Goal: Task Accomplishment & Management: Manage account settings

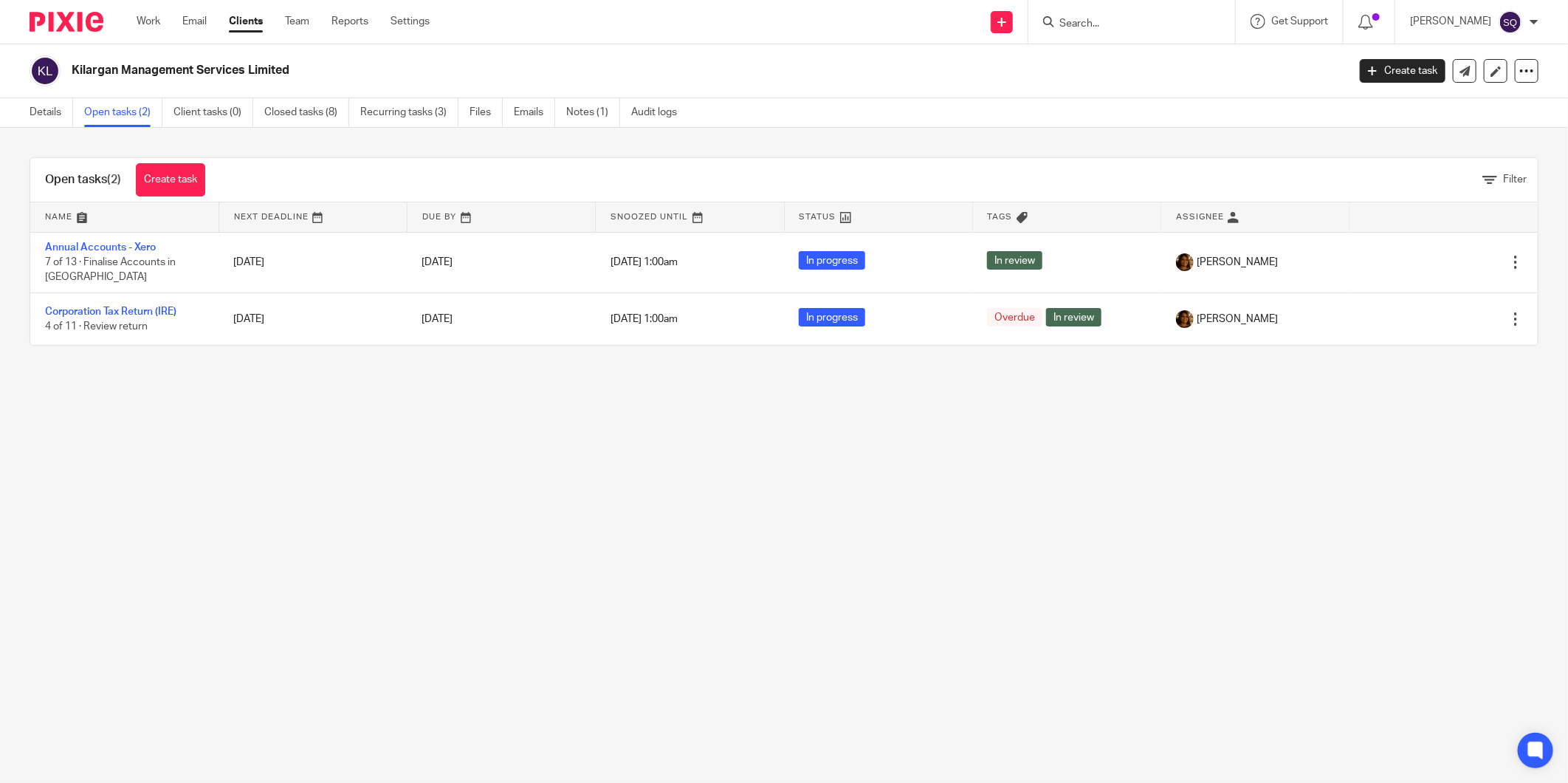
click at [87, 17] on img at bounding box center [67, 21] width 73 height 20
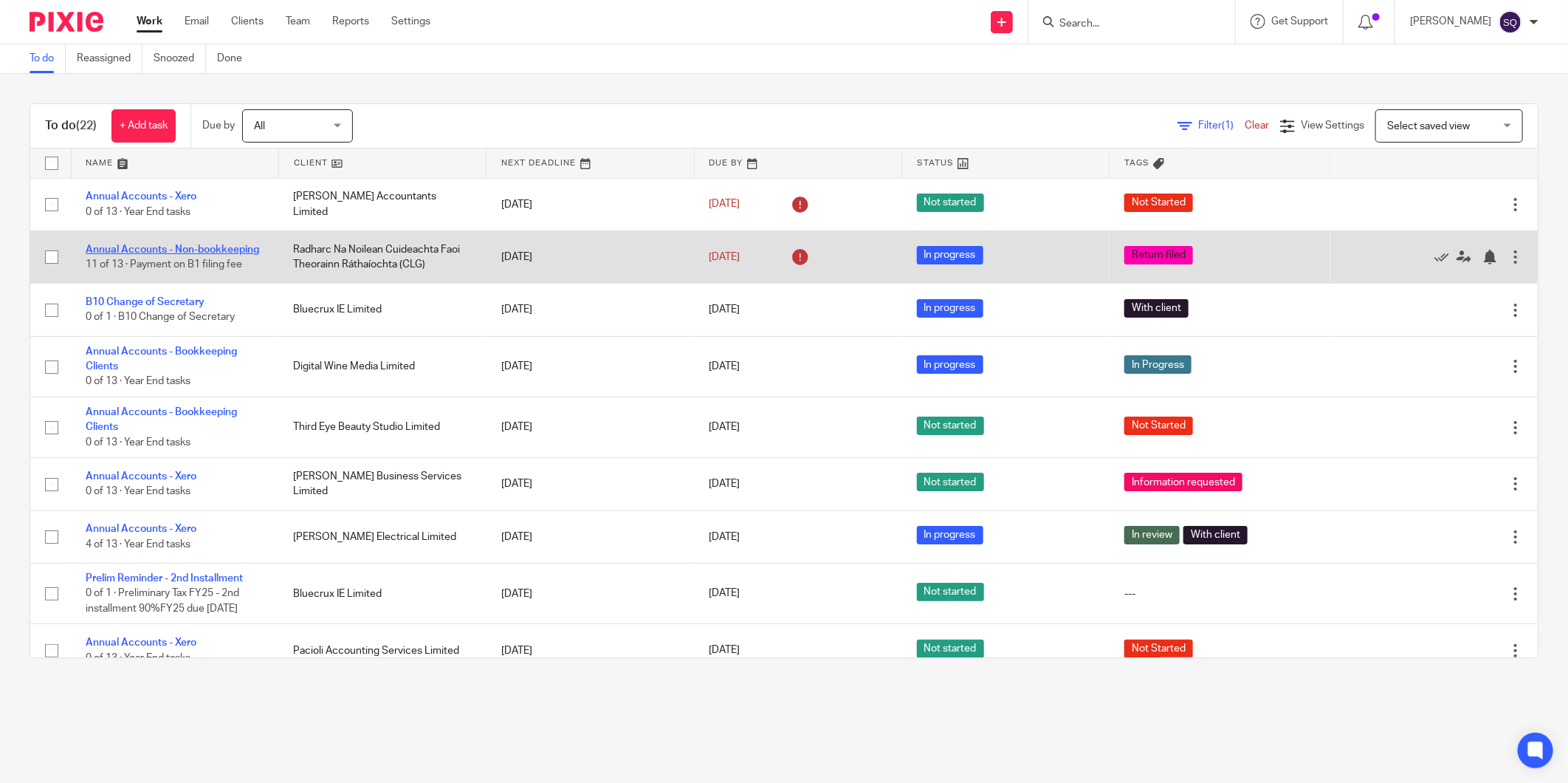
click at [144, 248] on link "Annual Accounts - Non-bookkeeping" at bounding box center [172, 250] width 173 height 10
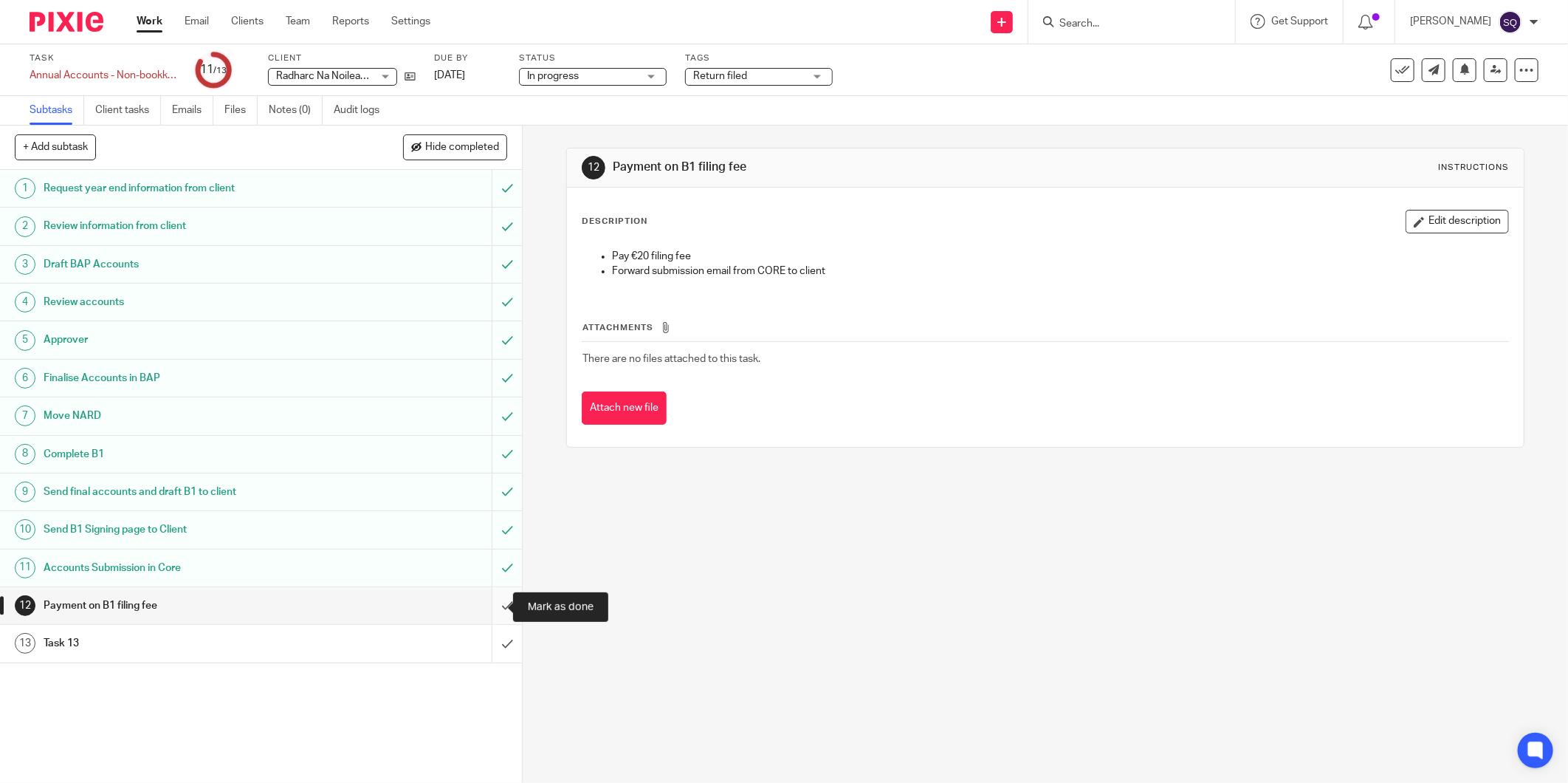
click at [491, 606] on input "submit" at bounding box center [261, 605] width 522 height 37
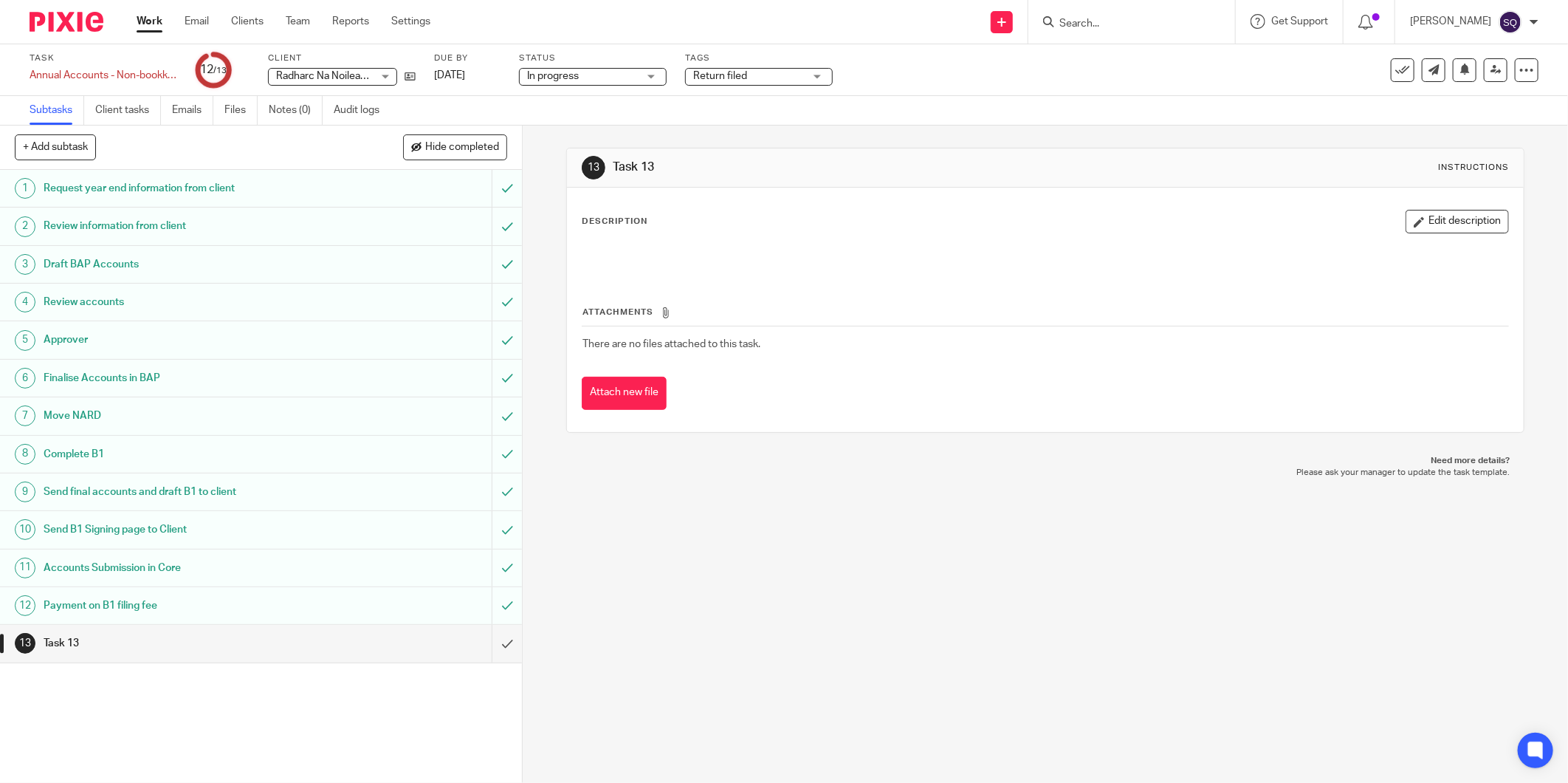
click at [741, 70] on span "Return filed" at bounding box center [749, 76] width 111 height 15
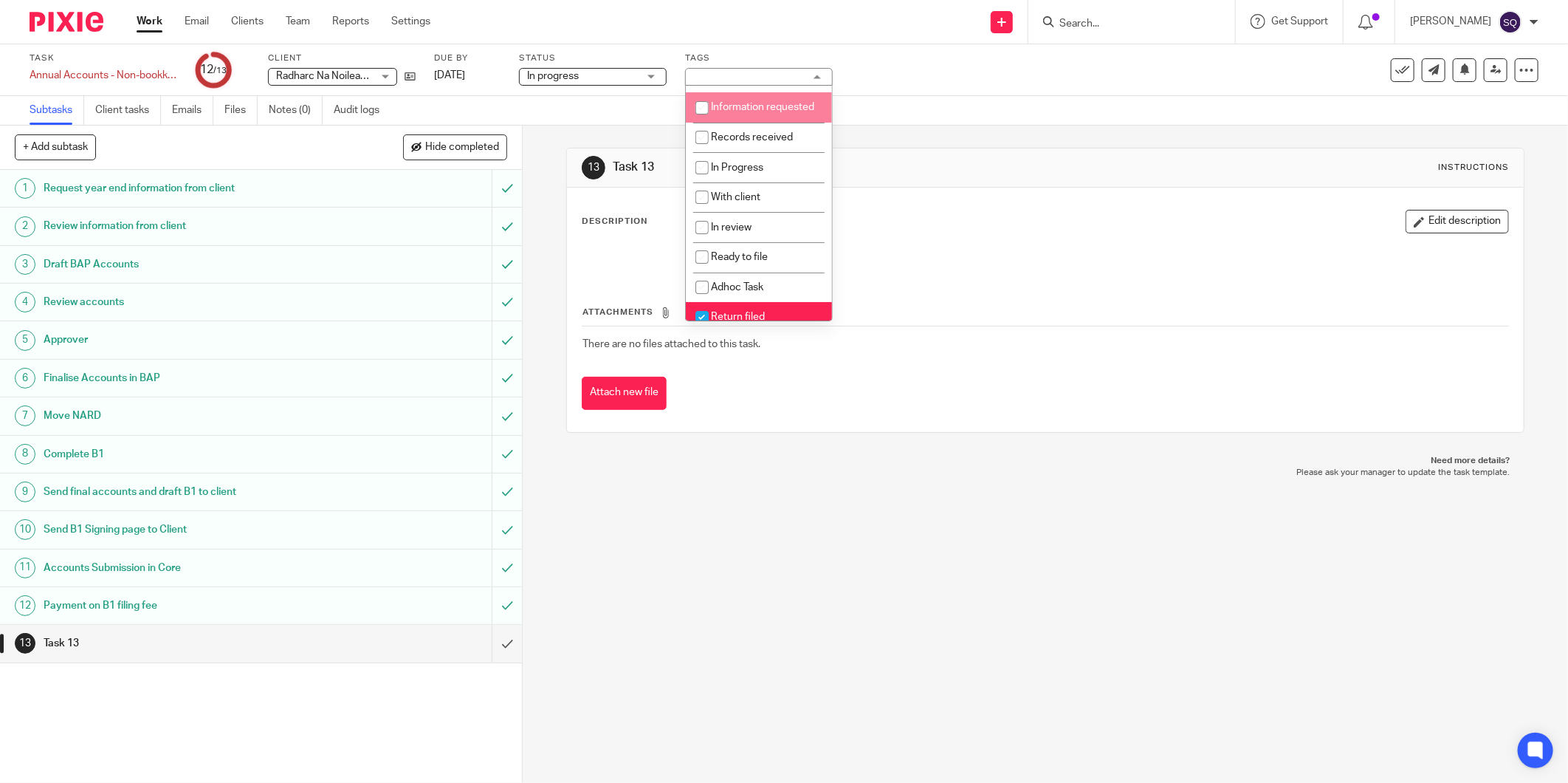
scroll to position [84, 0]
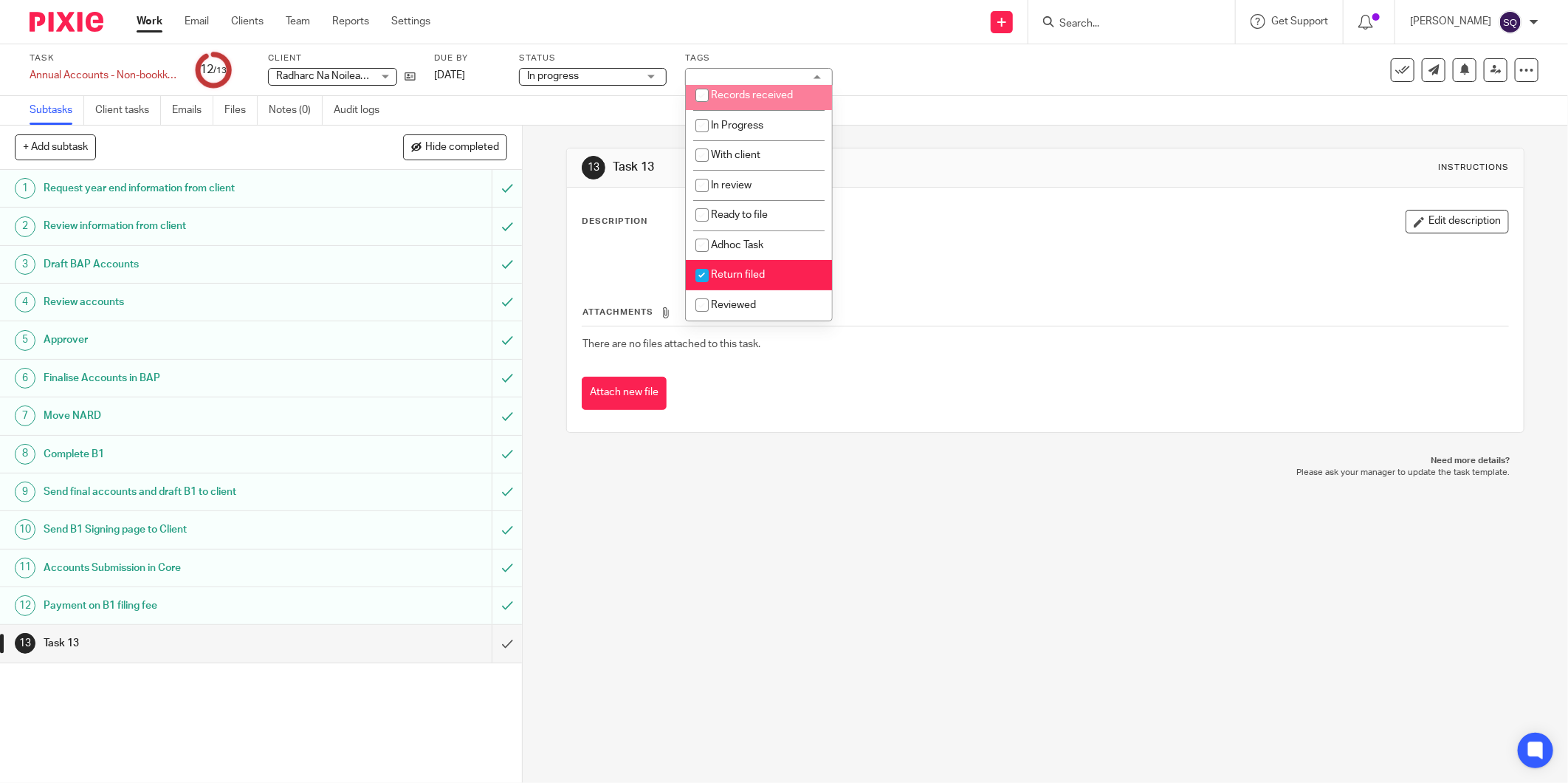
click at [628, 84] on span "In progress" at bounding box center [583, 76] width 111 height 15
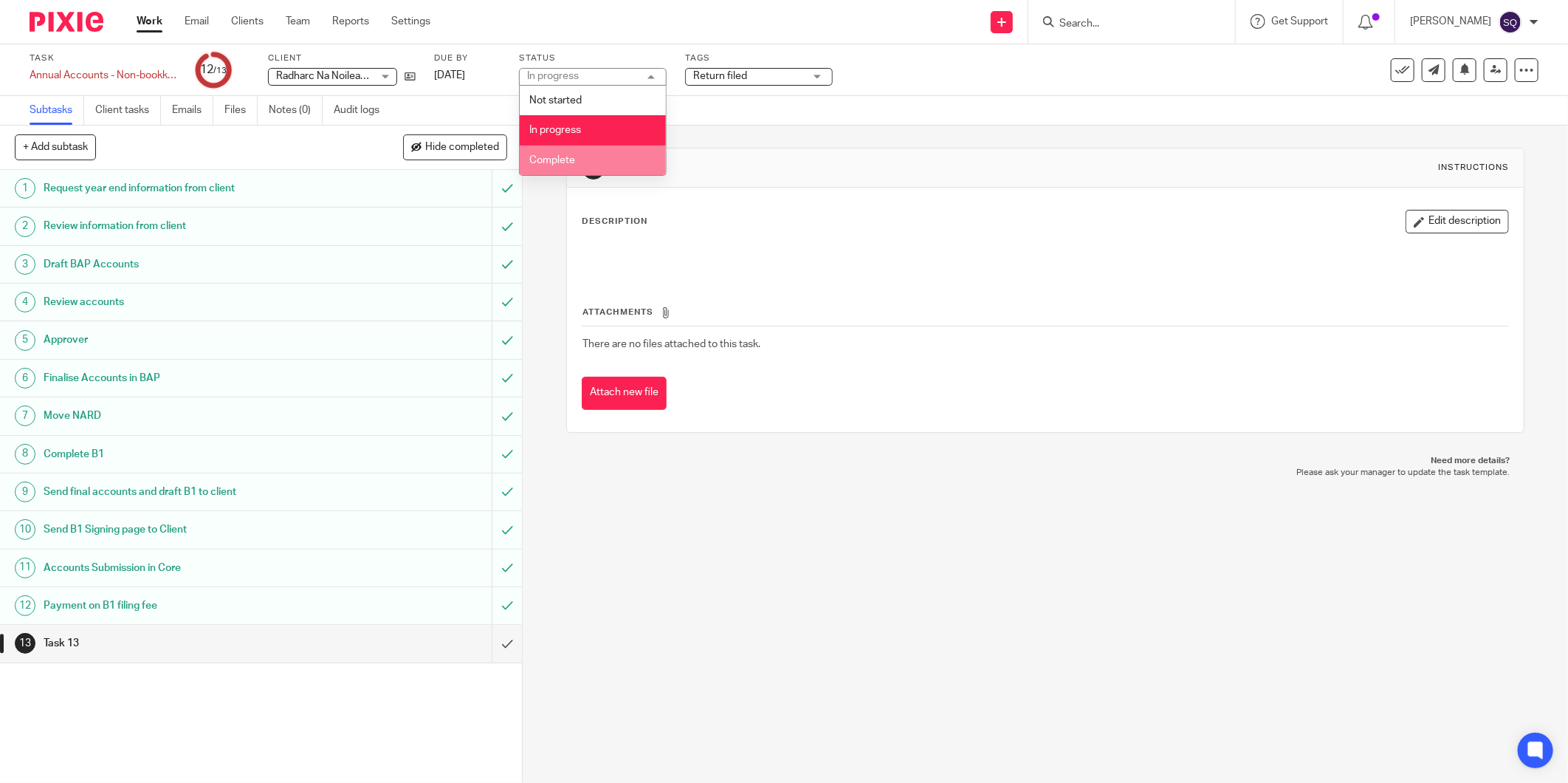
click at [629, 155] on li "Complete" at bounding box center [592, 160] width 146 height 30
click at [824, 77] on div "Return filed" at bounding box center [759, 76] width 148 height 18
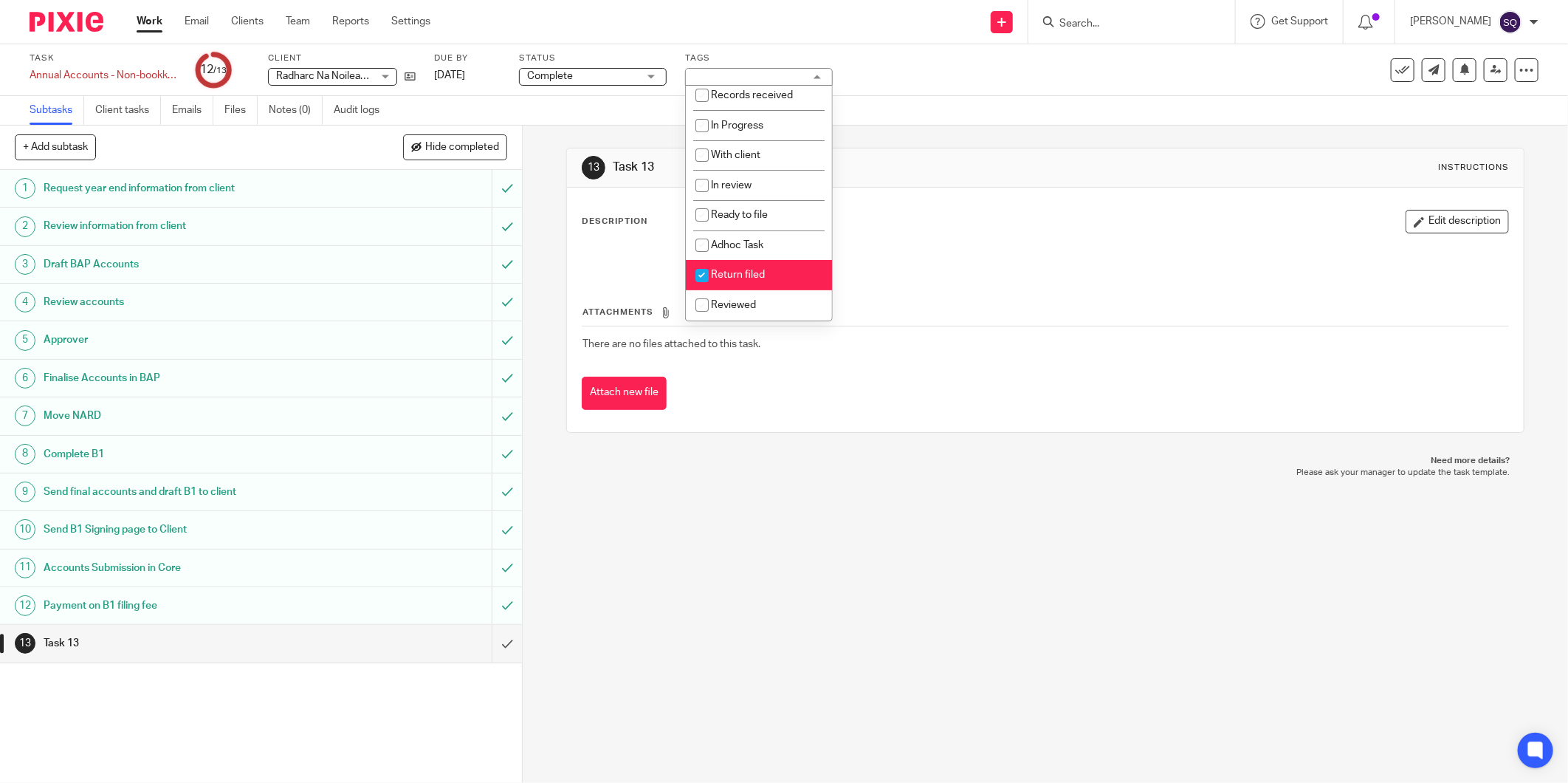
click at [907, 64] on div "Task Annual Accounts - Non-bookkeeping Save Annual Accounts - Non-bookkeeping 1…" at bounding box center [658, 69] width 1257 height 35
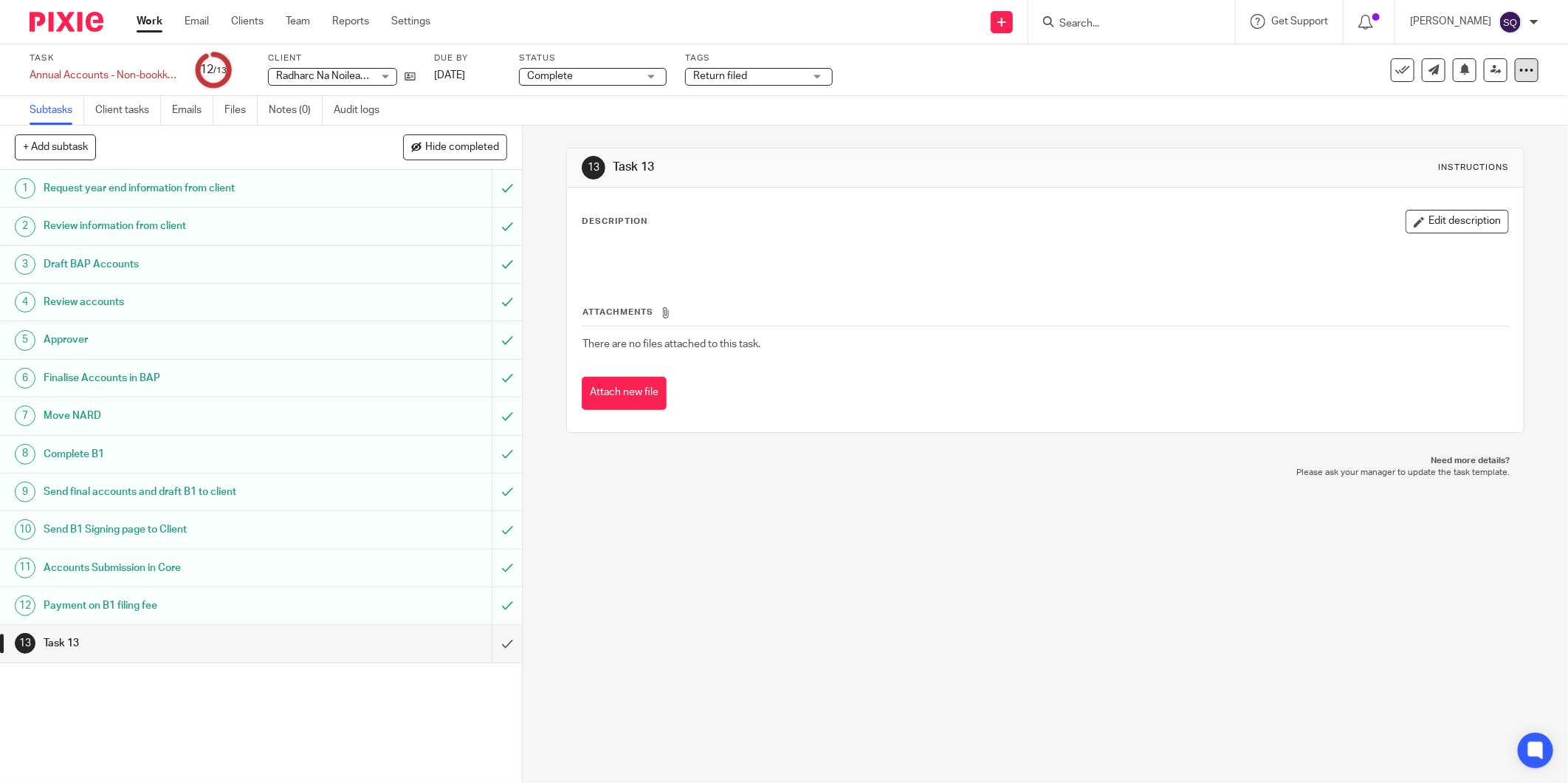
click at [1519, 69] on icon at bounding box center [1526, 69] width 15 height 15
click at [1286, 63] on div "See template in use Advanced task editor Copy task Make recurring Delete" at bounding box center [1412, 70] width 252 height 24
click at [1395, 72] on icon at bounding box center [1401, 69] width 15 height 15
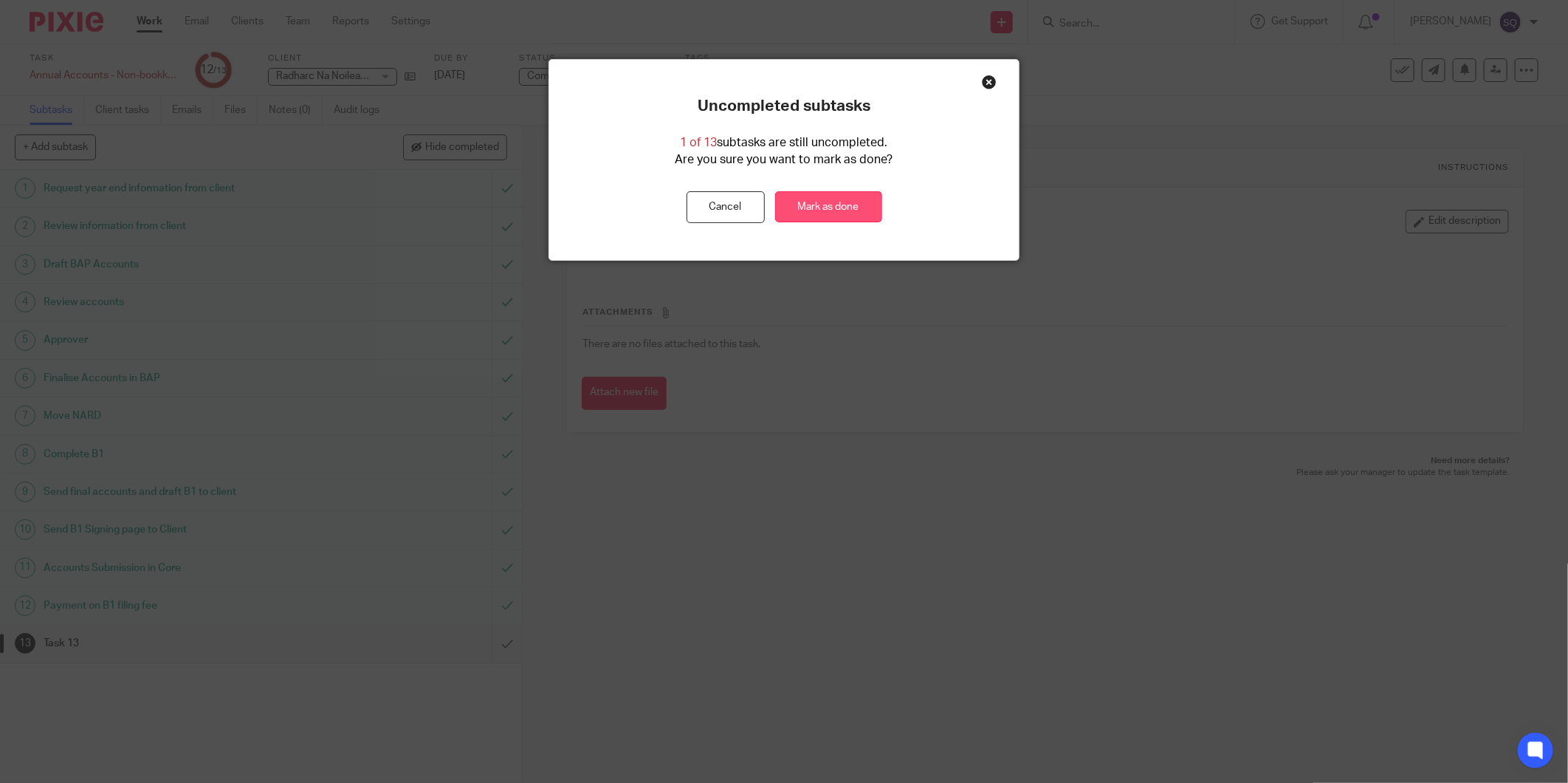
click at [813, 202] on link "Mark as done" at bounding box center [828, 207] width 107 height 32
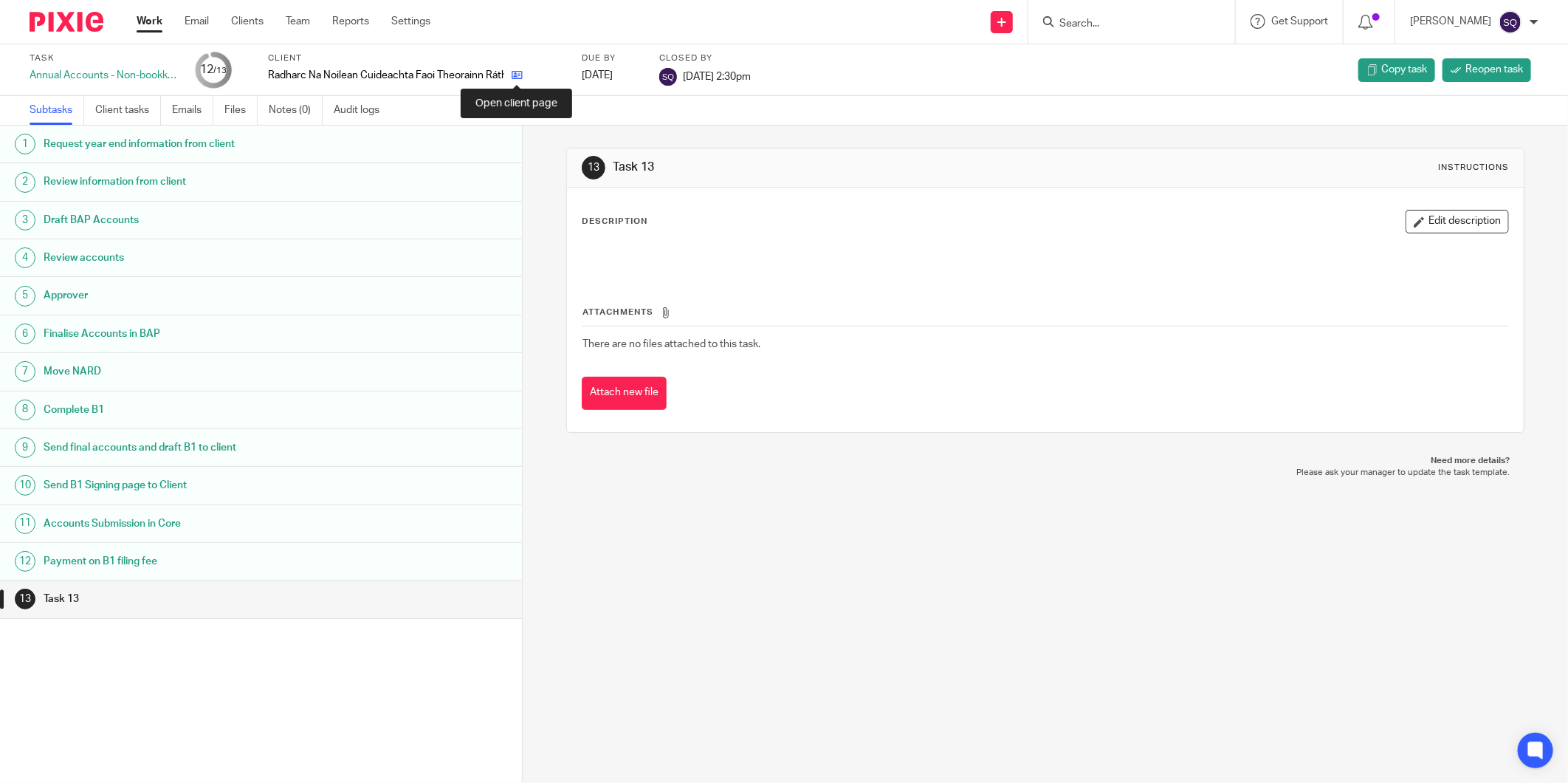
click at [520, 74] on icon at bounding box center [517, 74] width 11 height 11
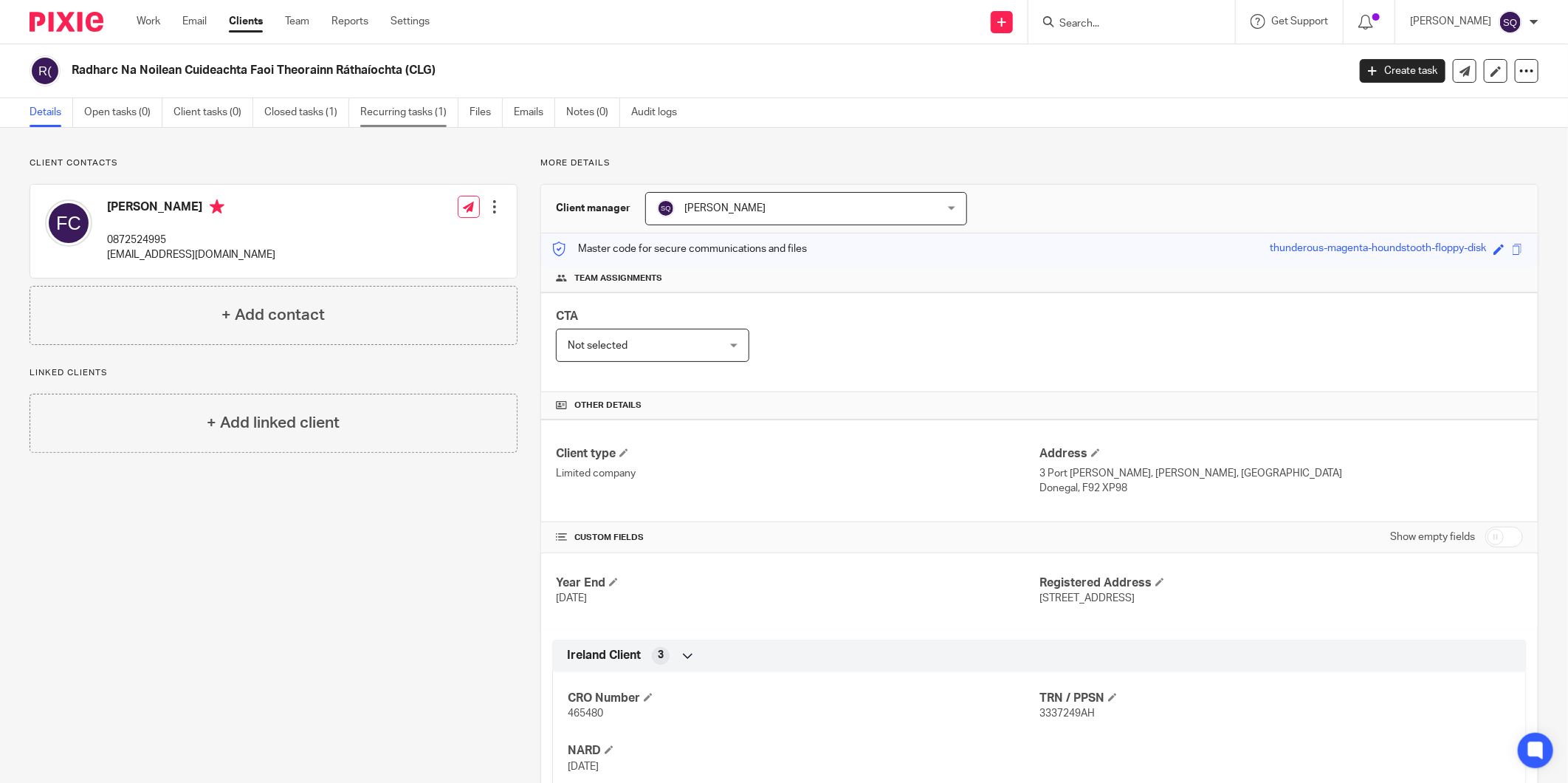
click at [417, 119] on link "Recurring tasks (1)" at bounding box center [408, 113] width 98 height 29
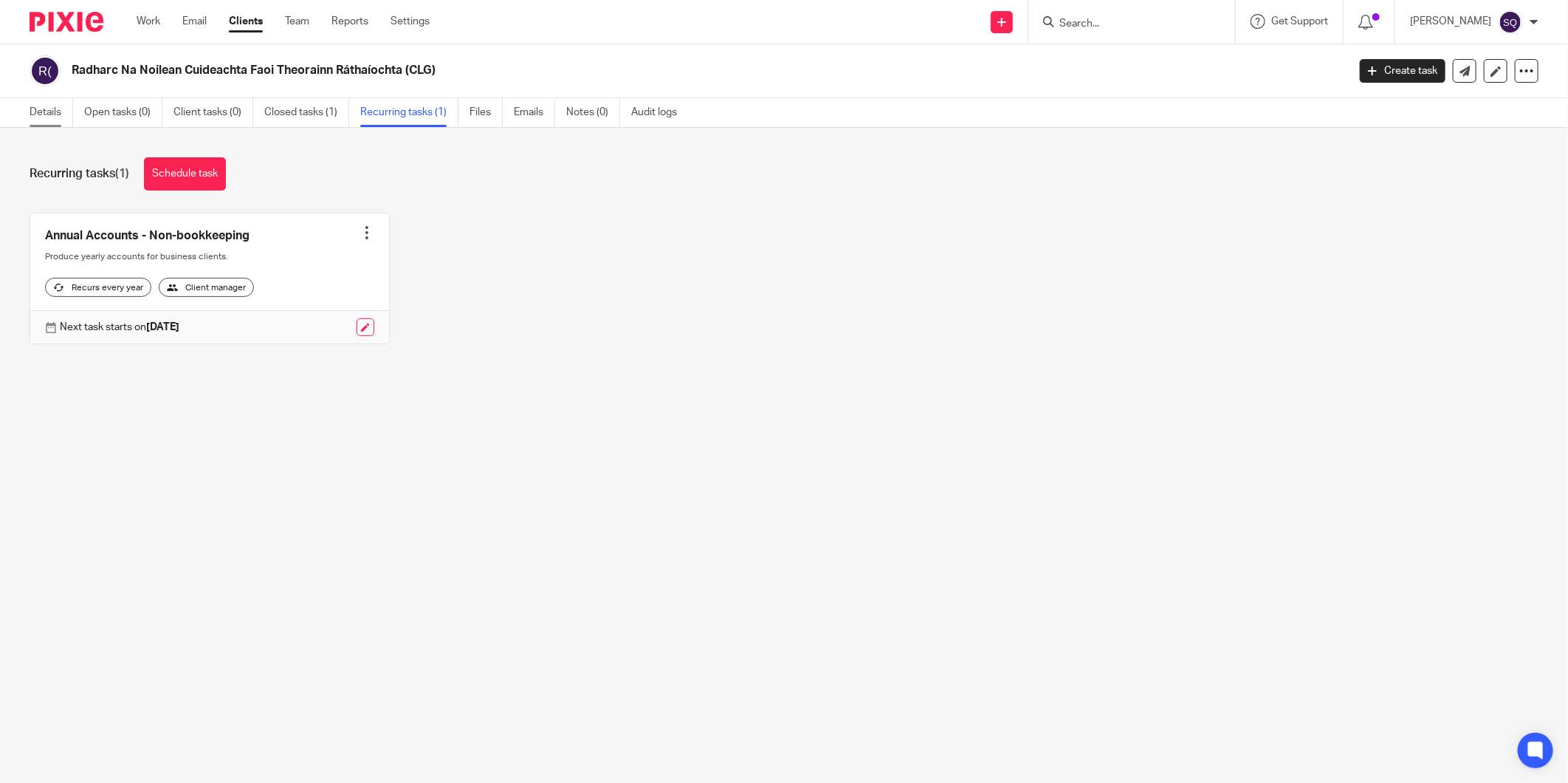
click at [56, 106] on link "Details" at bounding box center [51, 113] width 44 height 29
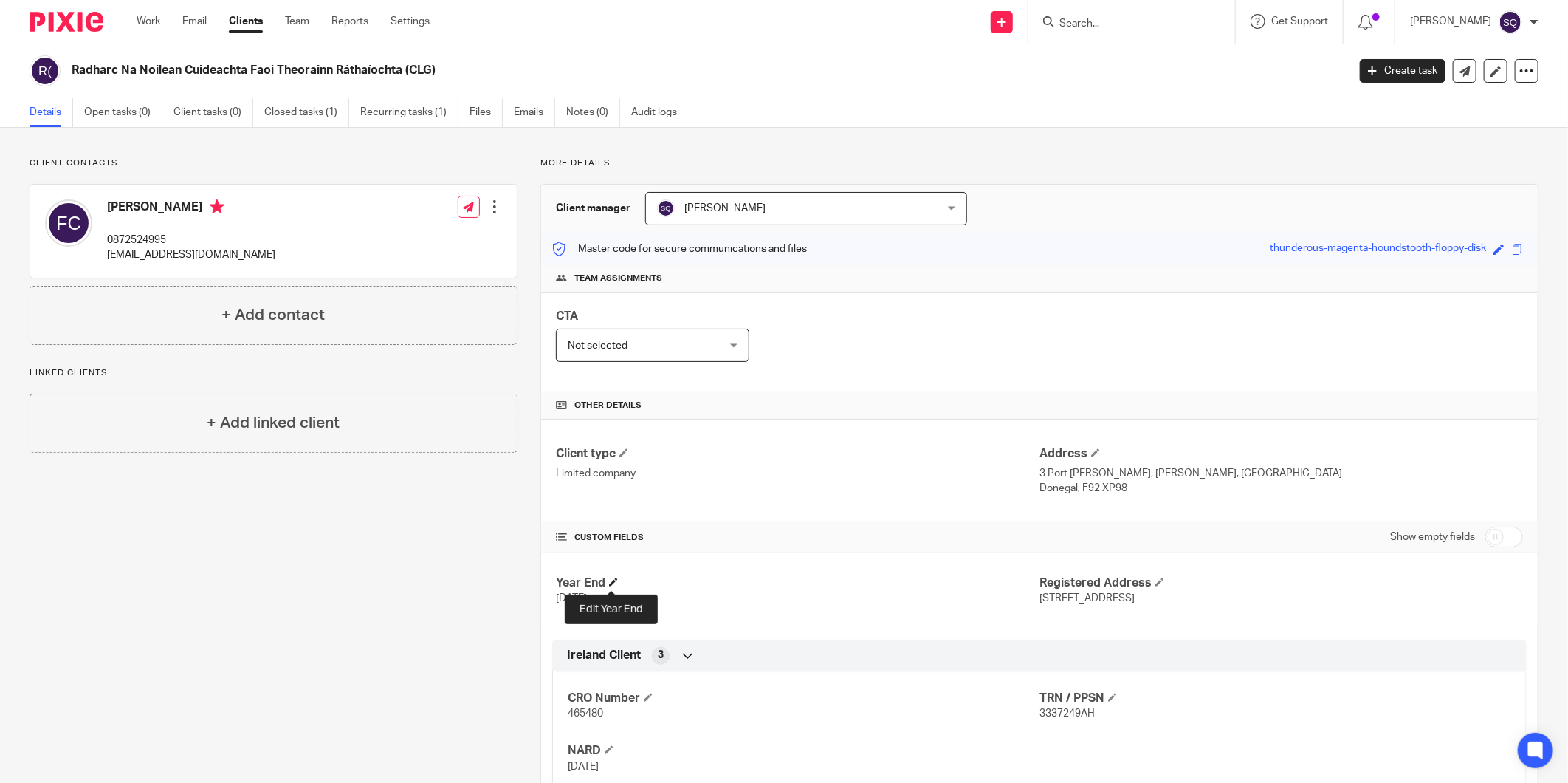
click at [611, 583] on span at bounding box center [614, 581] width 9 height 9
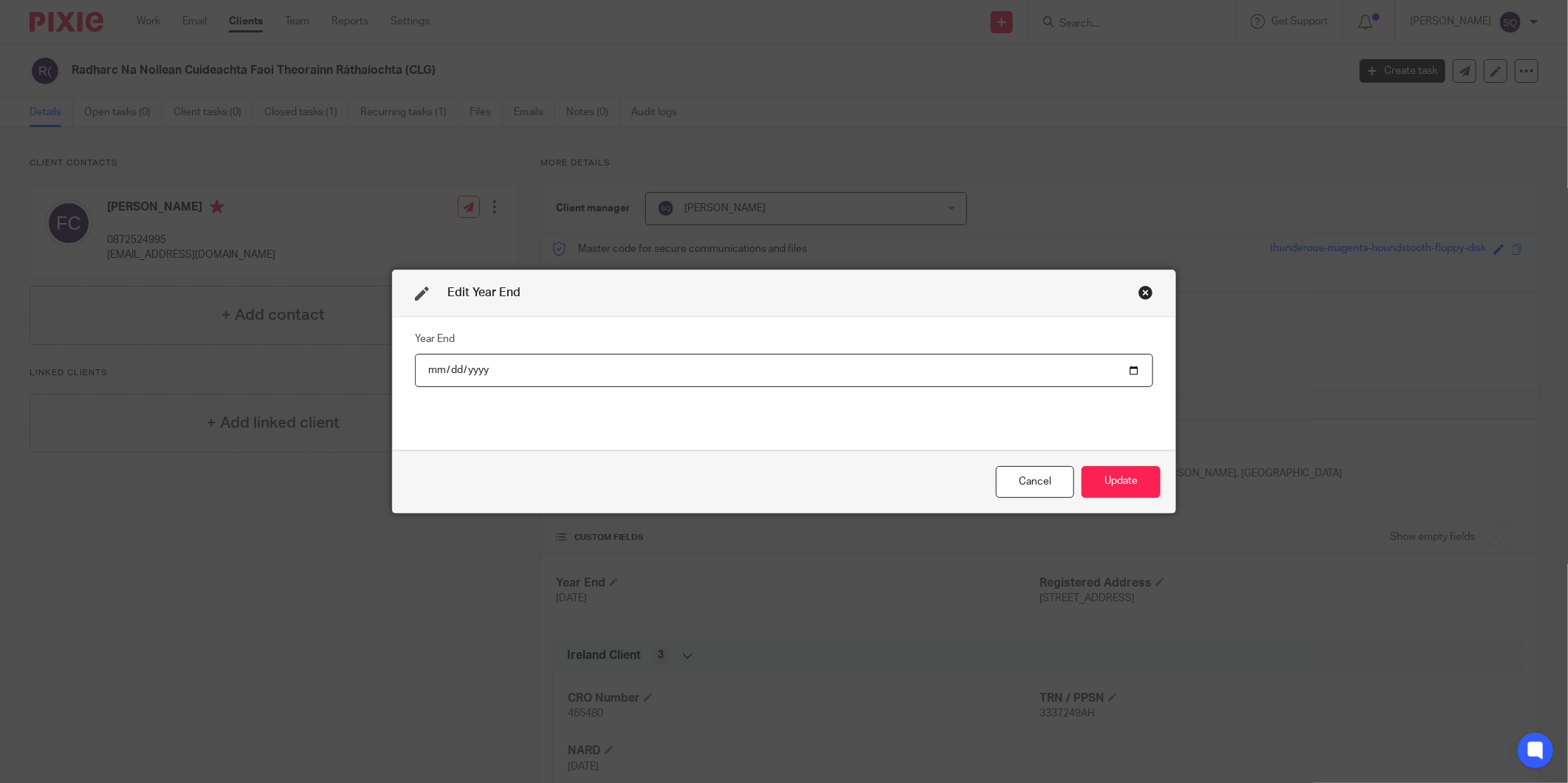
click at [1127, 365] on input "2024-12-31" at bounding box center [784, 370] width 738 height 33
type input "2025-12-31"
click at [1137, 480] on button "Update" at bounding box center [1120, 481] width 79 height 32
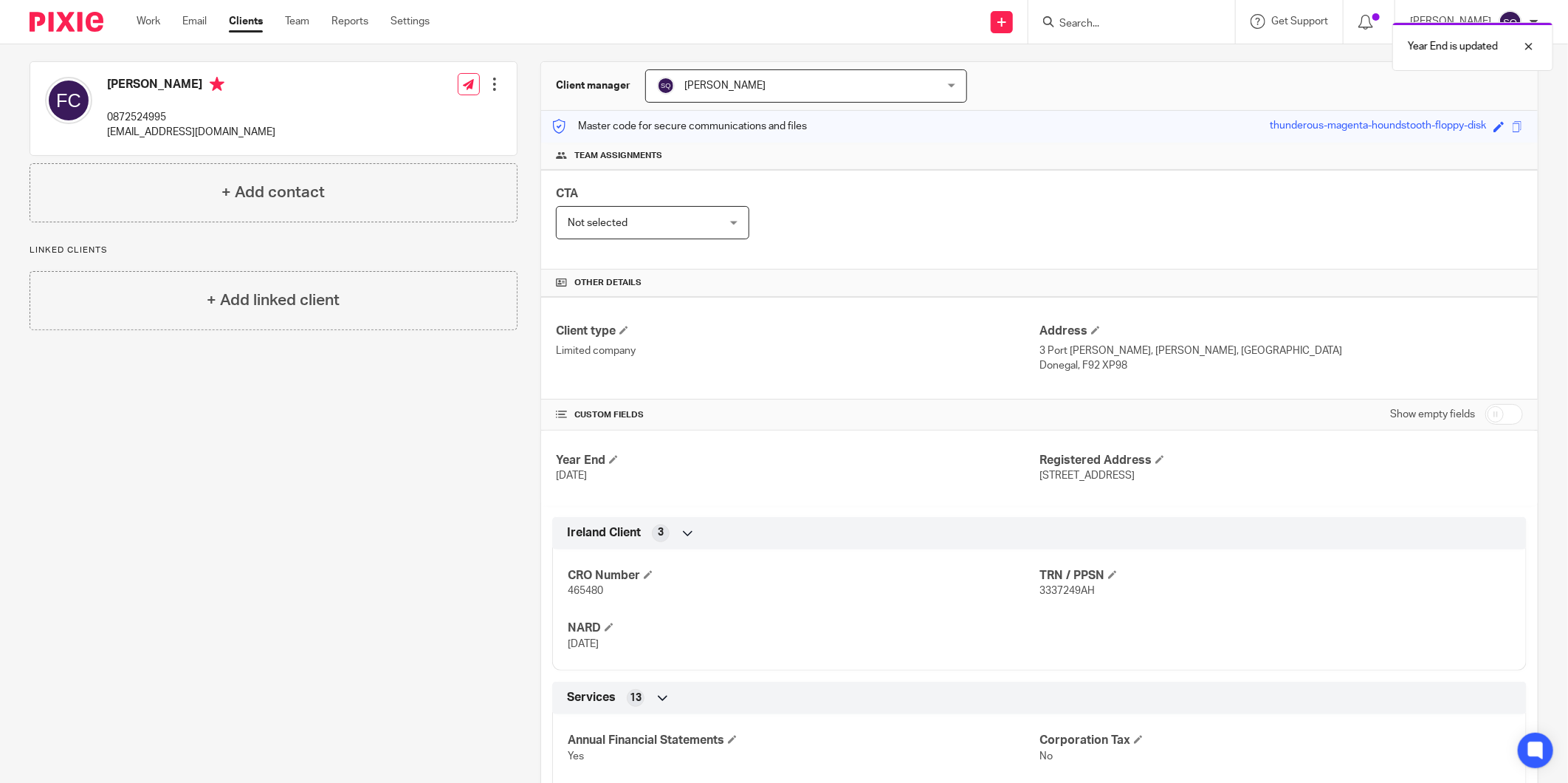
scroll to position [164, 0]
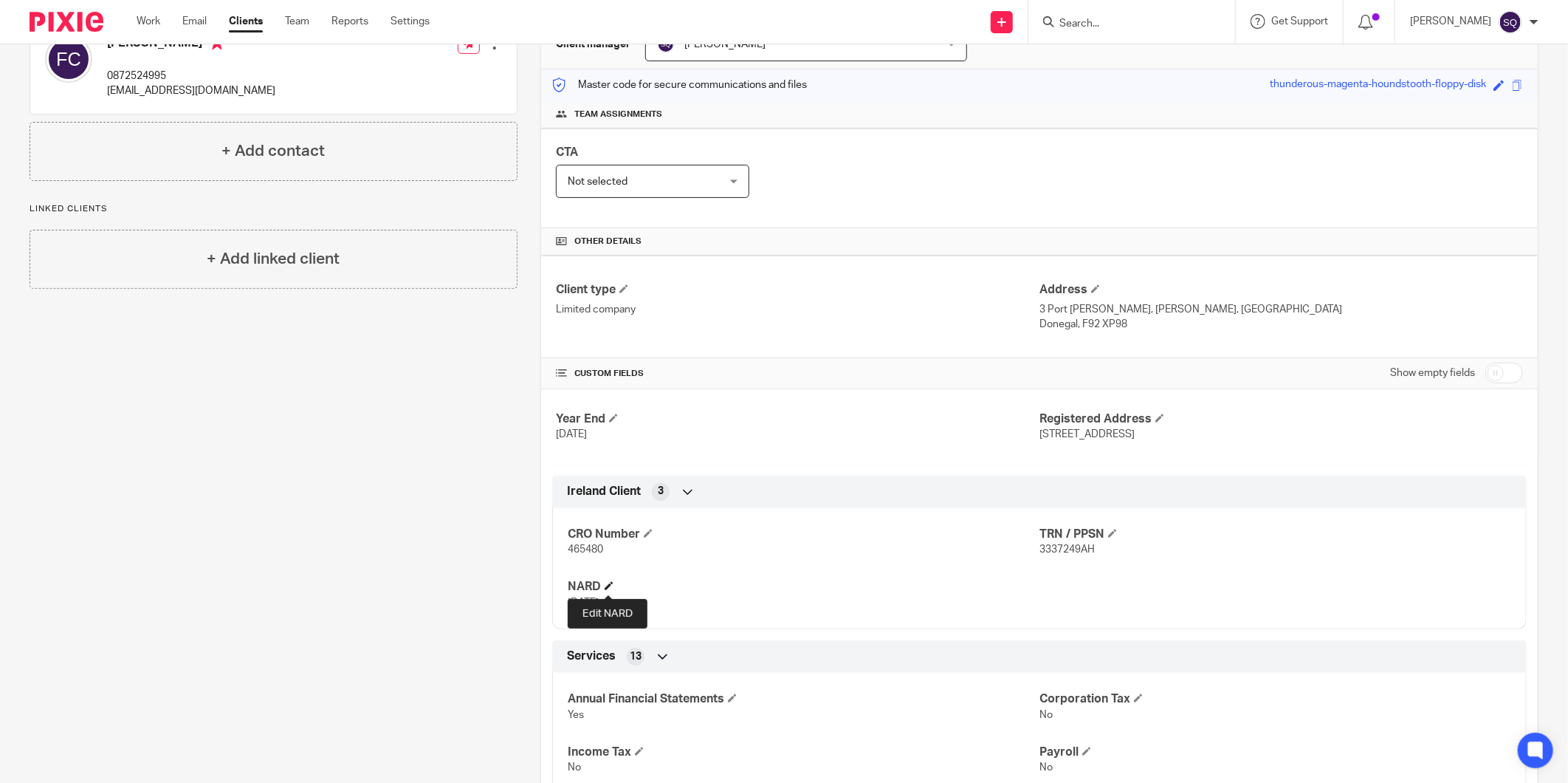
click at [604, 588] on span at bounding box center [608, 586] width 9 height 9
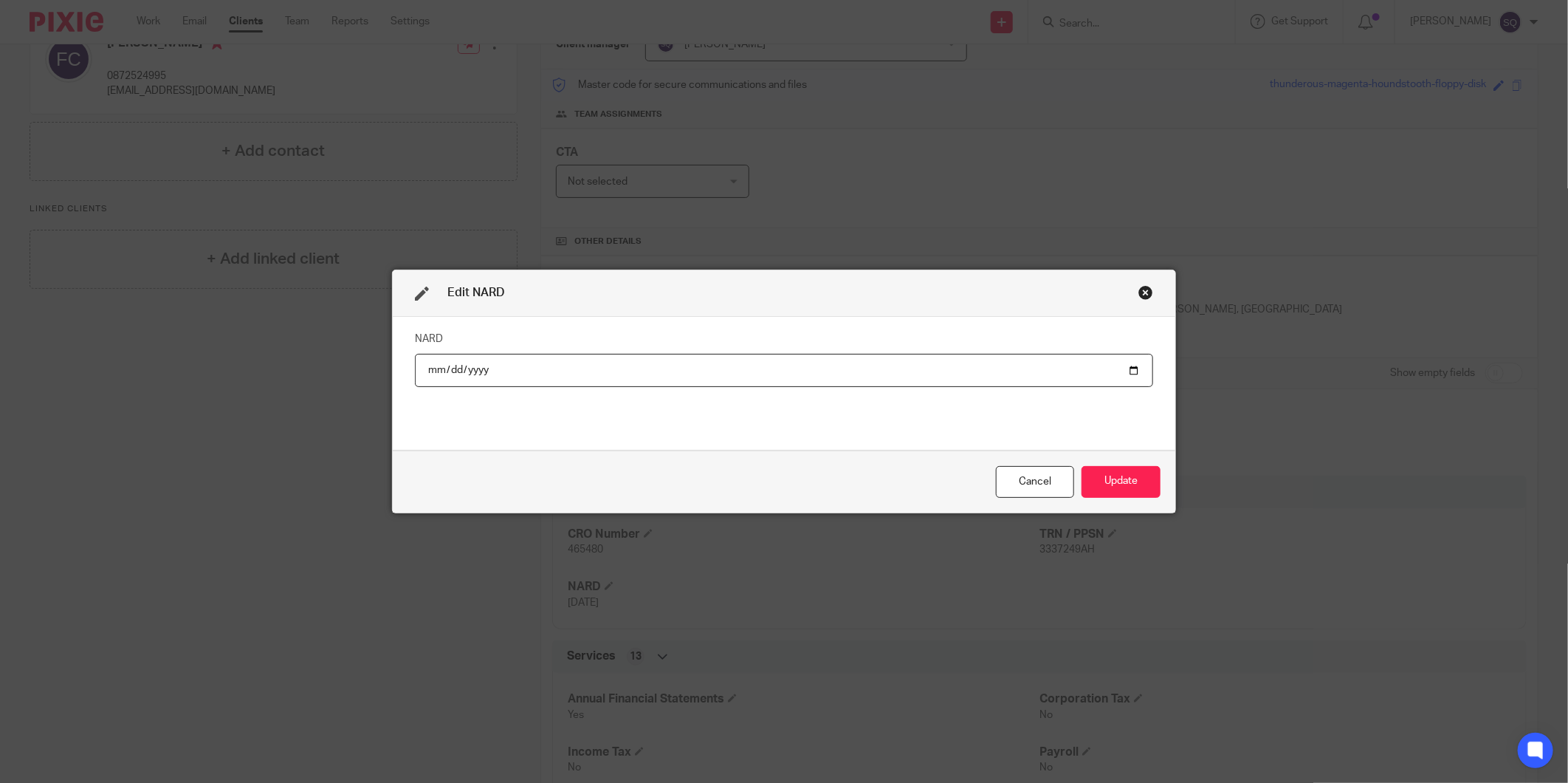
click at [1126, 370] on input "2025-06-16" at bounding box center [784, 370] width 738 height 33
type input "[DATE]"
click at [1095, 485] on button "Update" at bounding box center [1120, 481] width 79 height 32
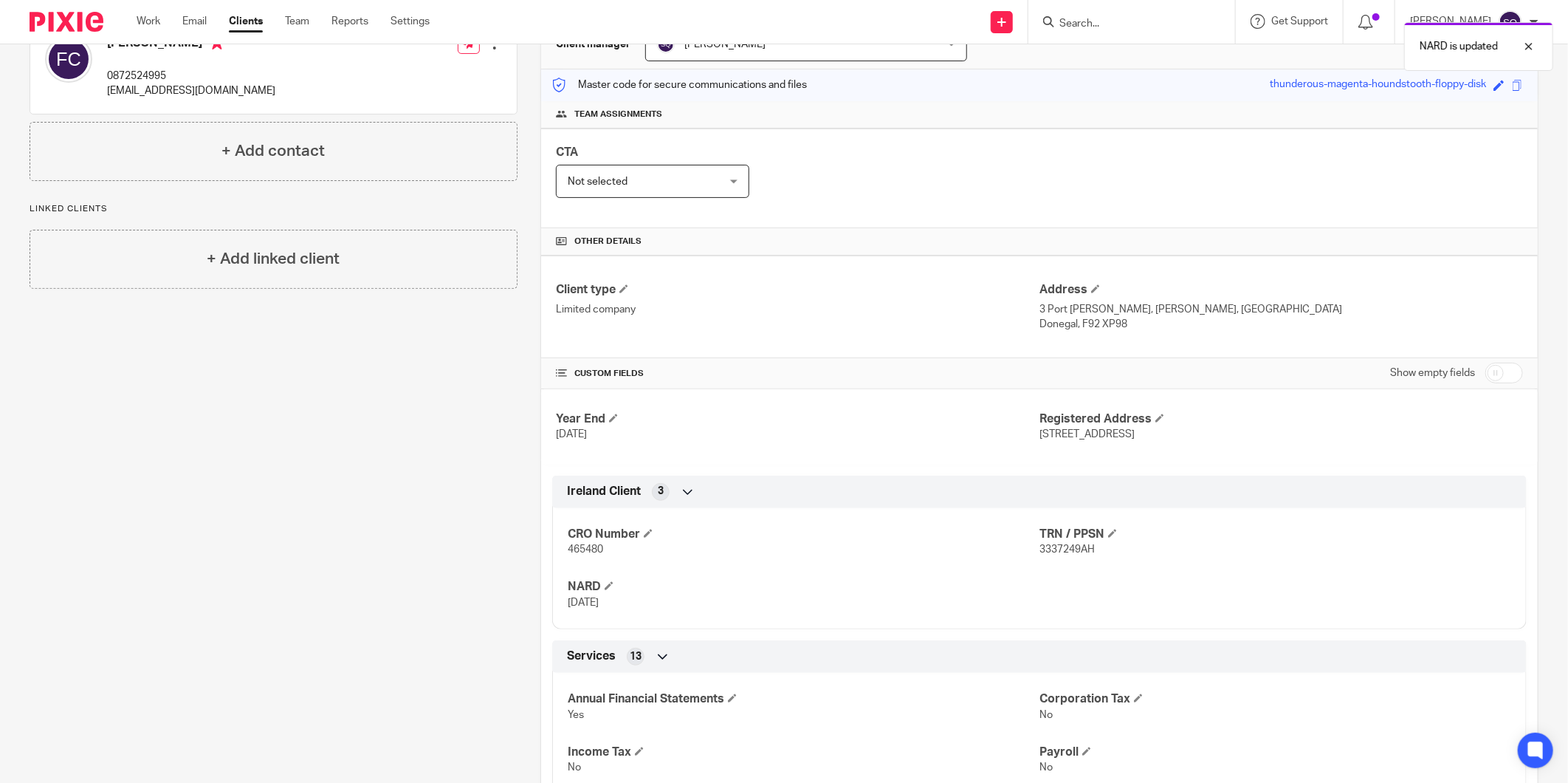
click at [593, 546] on span "465480" at bounding box center [584, 550] width 35 height 10
click at [592, 545] on span "465480" at bounding box center [584, 550] width 35 height 10
copy span "465480"
click at [301, 478] on div "Client contacts Frank Carr 0872524995 frscarr@yahoo.ie Edit contact Create clie…" at bounding box center [262, 575] width 511 height 1165
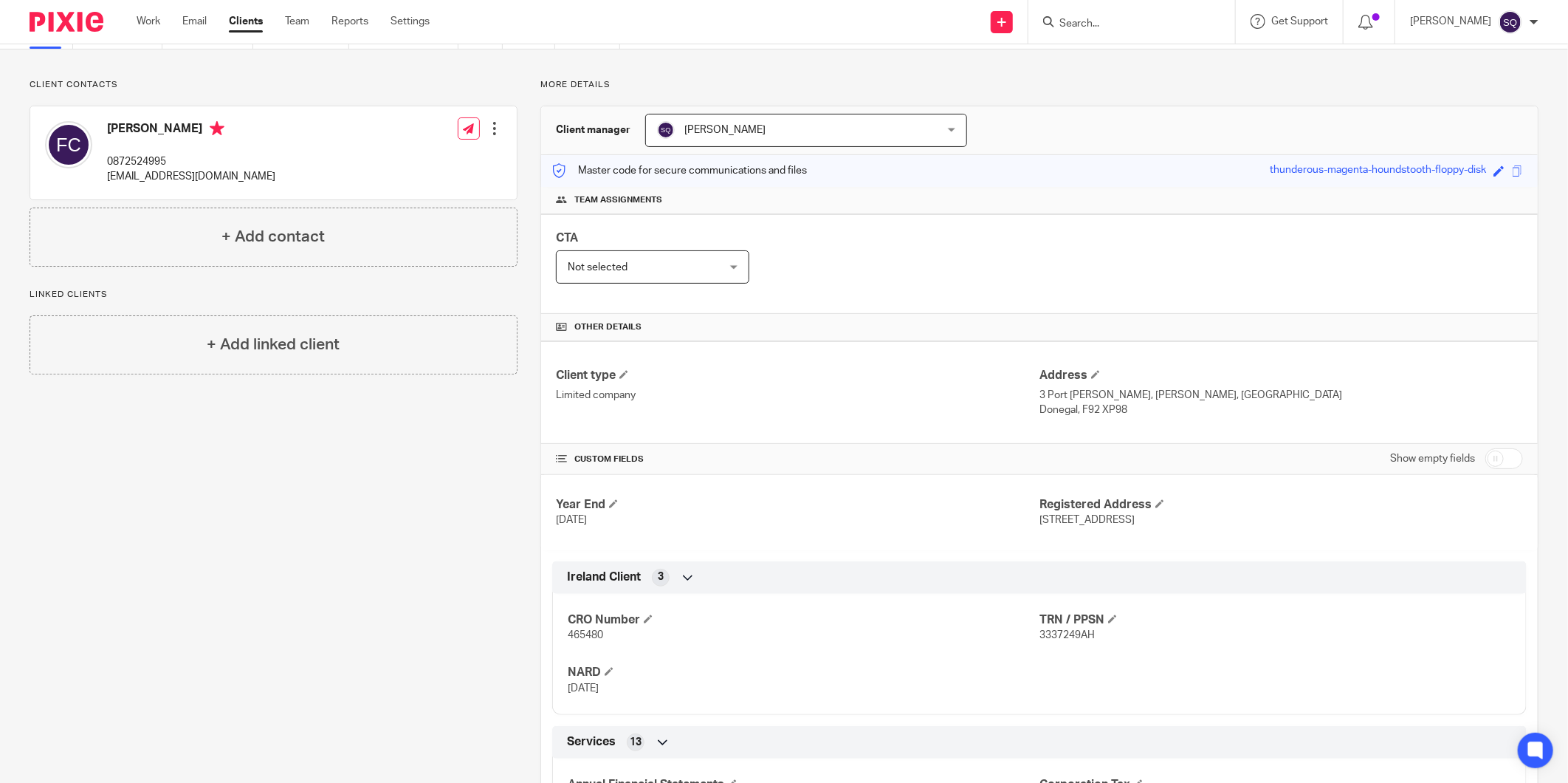
scroll to position [0, 0]
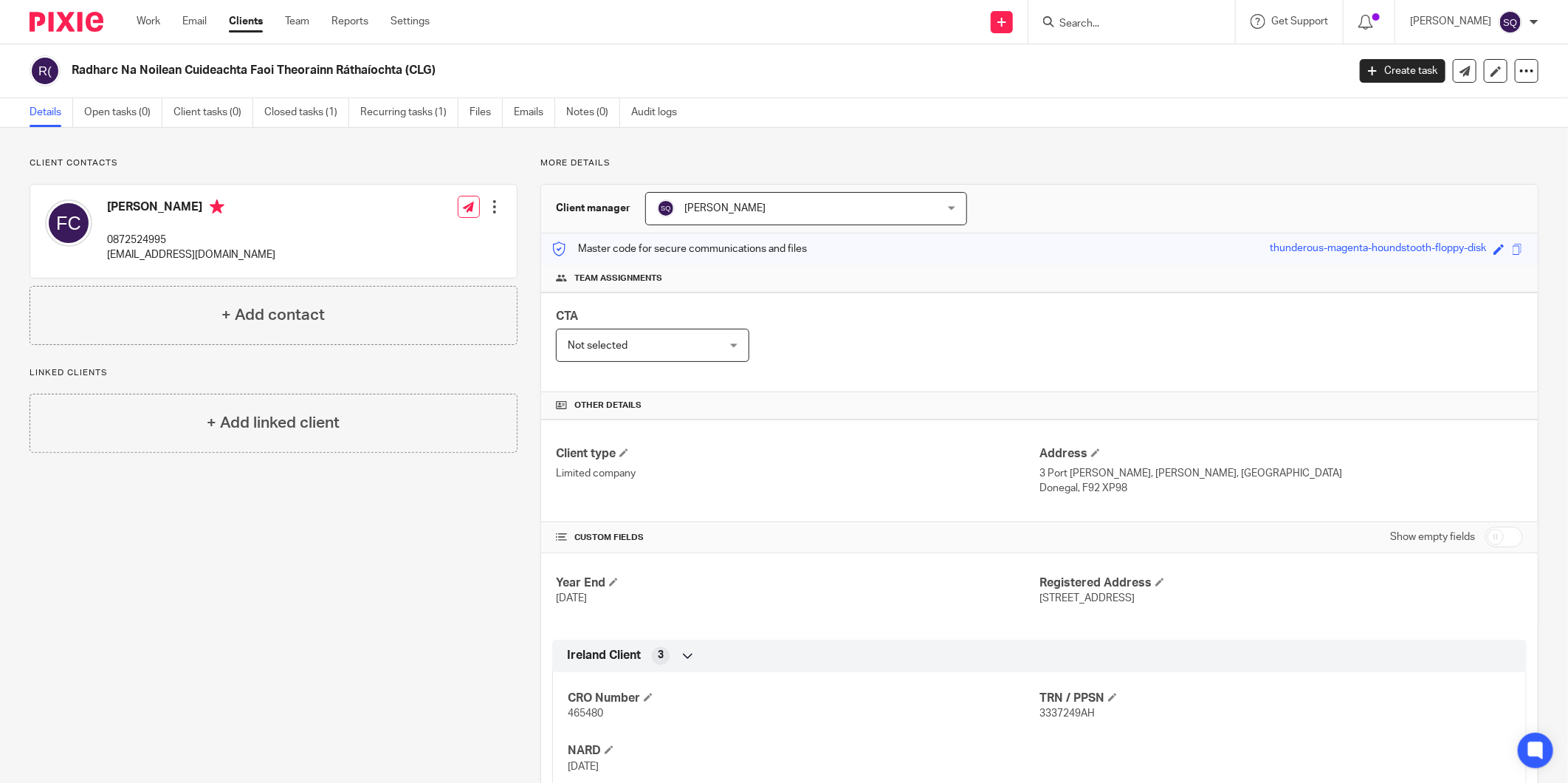
click at [91, 21] on img at bounding box center [67, 21] width 73 height 20
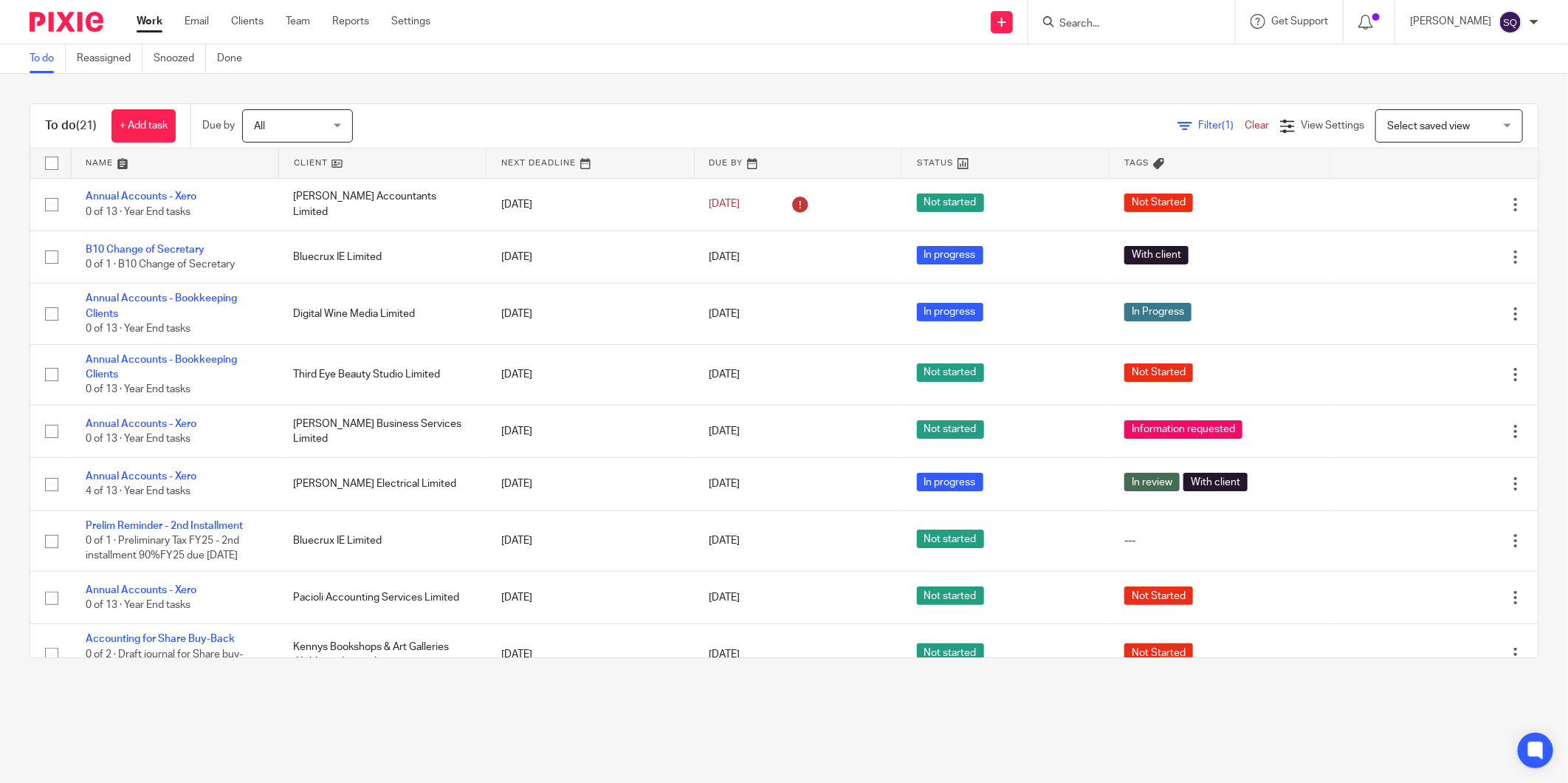
click at [686, 728] on main "To do Reassigned Snoozed Done To do (21) + Add task Due by All All Today Tomorr…" at bounding box center [784, 392] width 1568 height 783
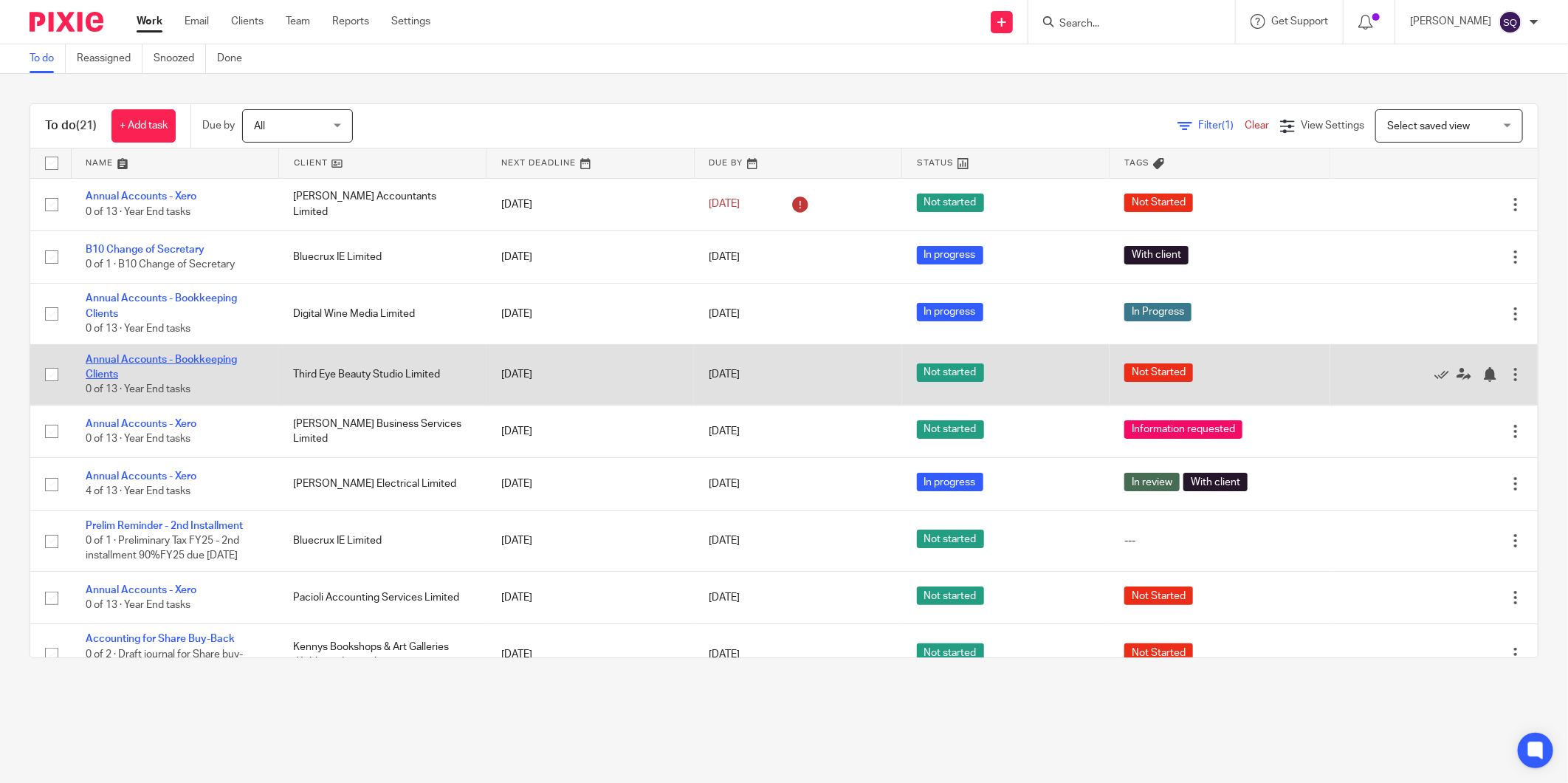
click at [220, 360] on link "Annual Accounts - Bookkeeping Clients" at bounding box center [161, 367] width 151 height 25
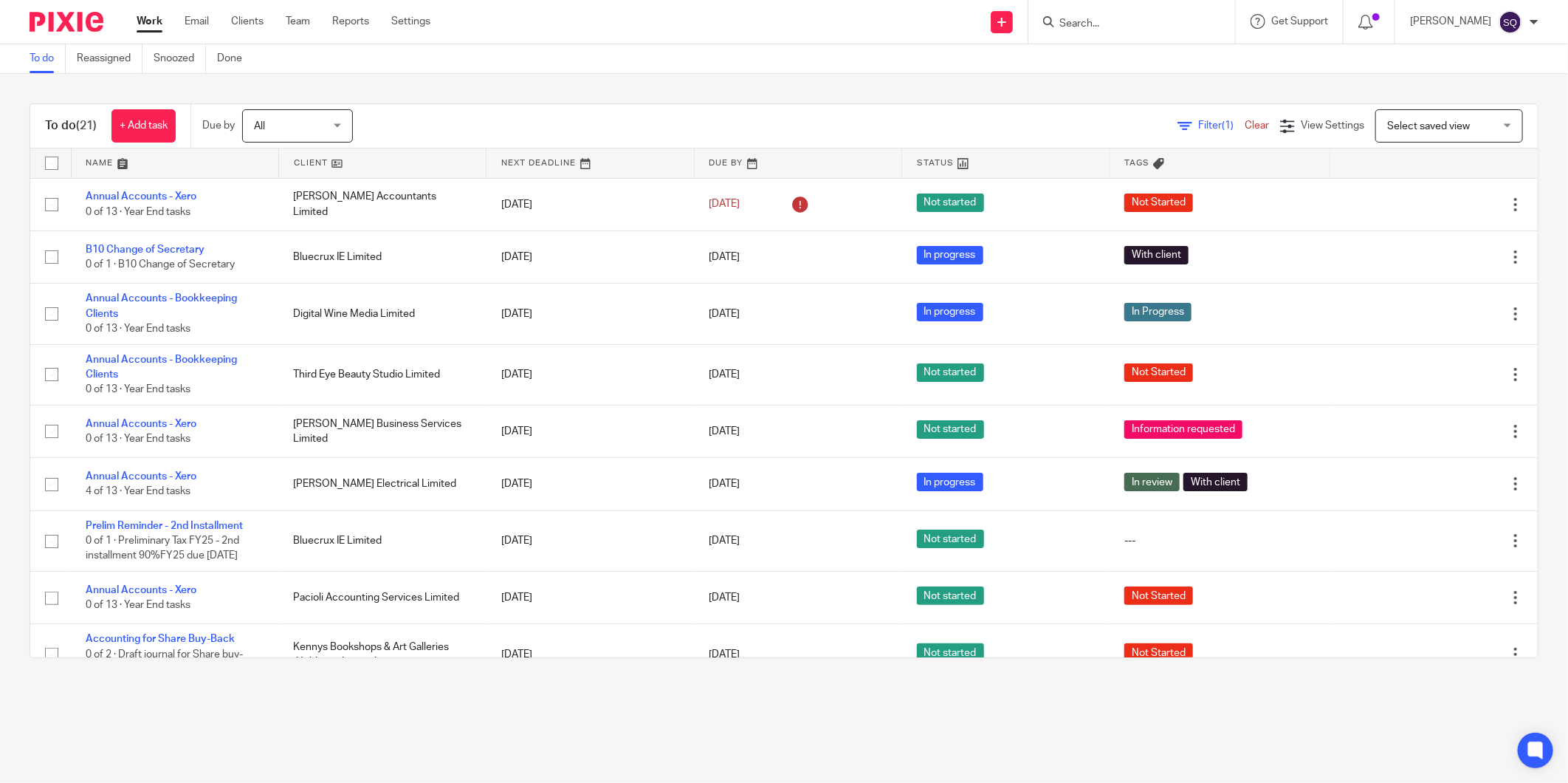
click at [1406, 127] on span "Select saved view" at bounding box center [1428, 127] width 83 height 10
click at [1095, 21] on input "Search" at bounding box center [1124, 25] width 132 height 14
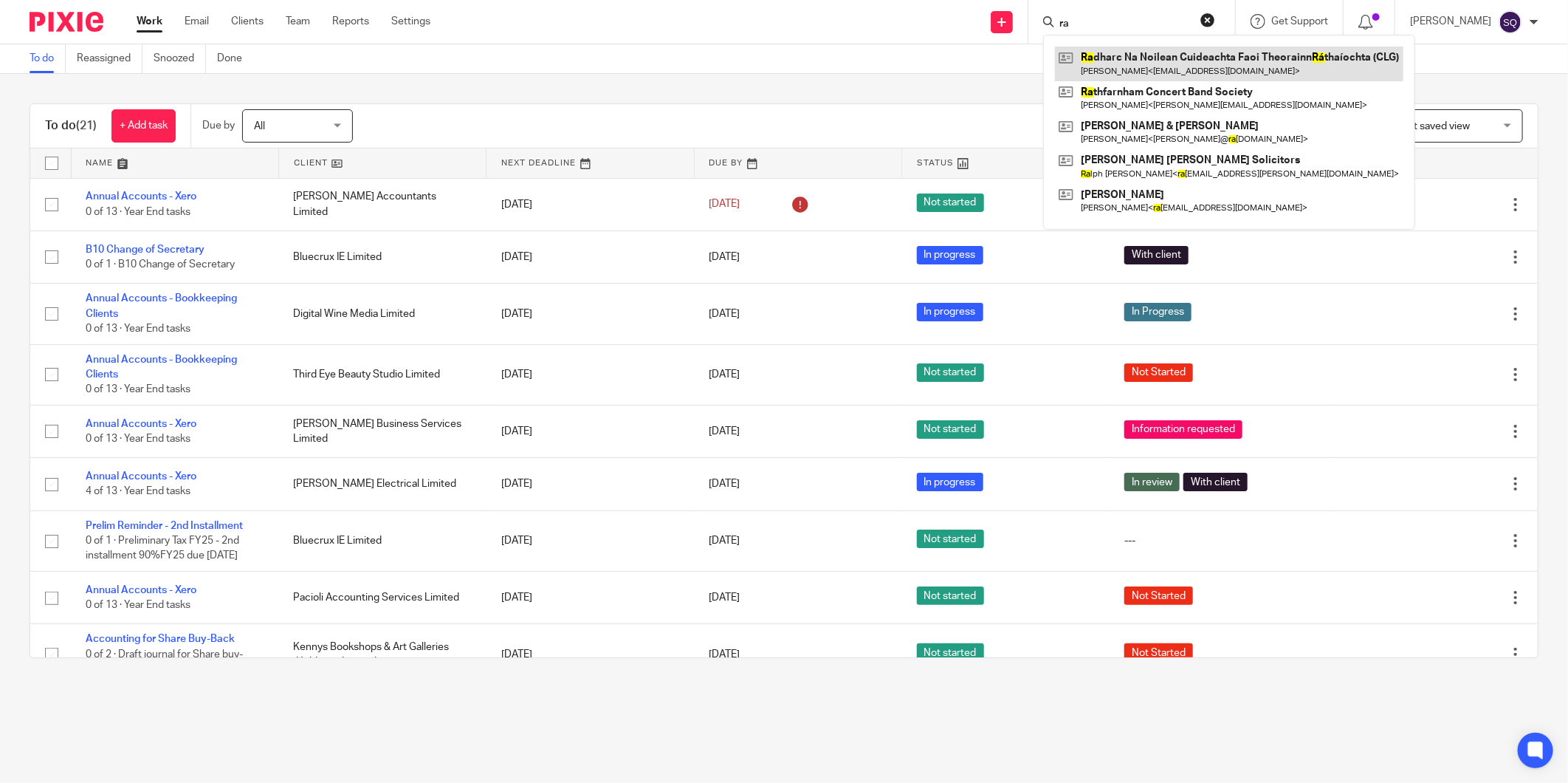
type input "ra"
click at [1129, 62] on link at bounding box center [1229, 63] width 349 height 34
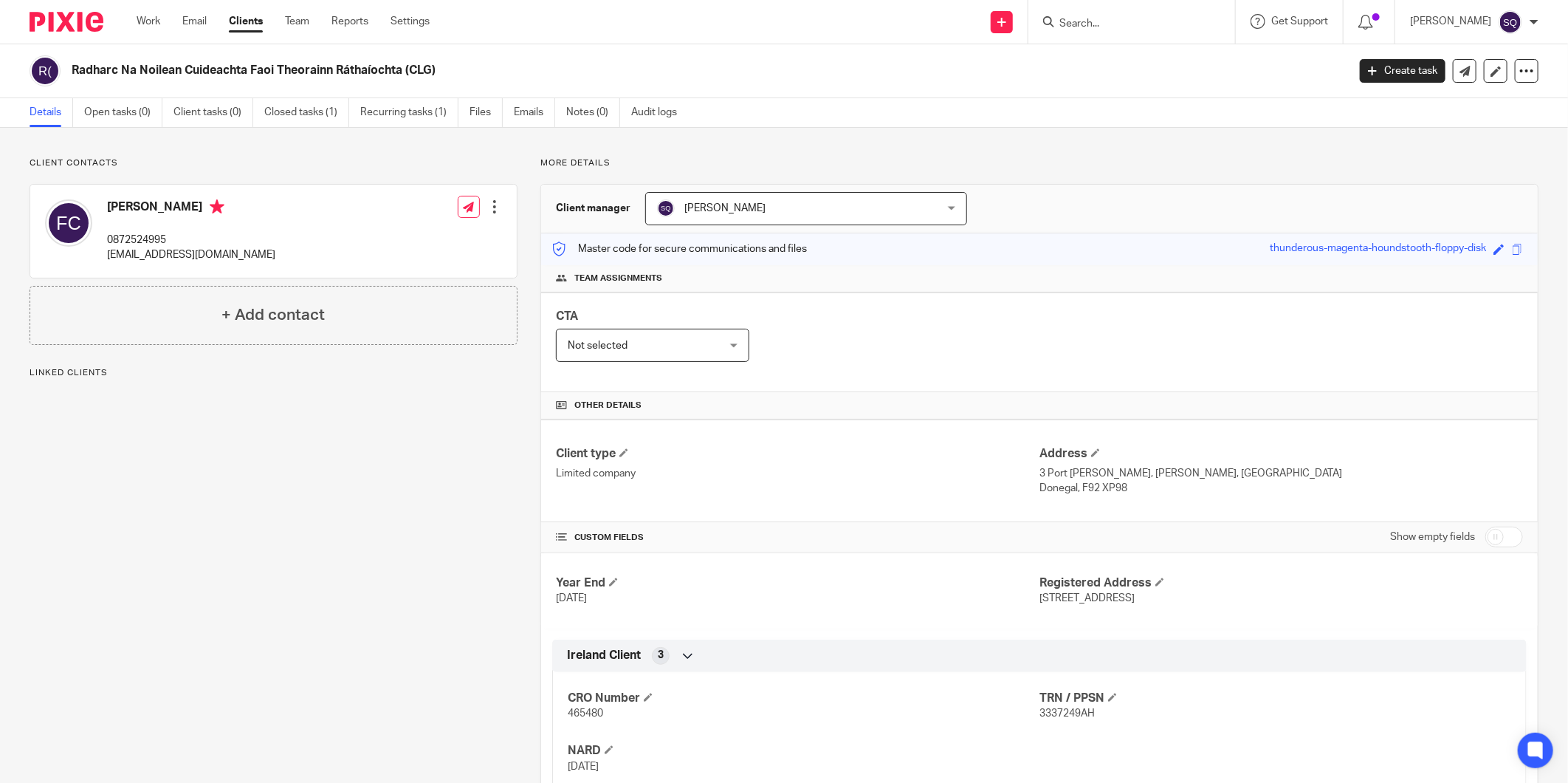
scroll to position [82, 0]
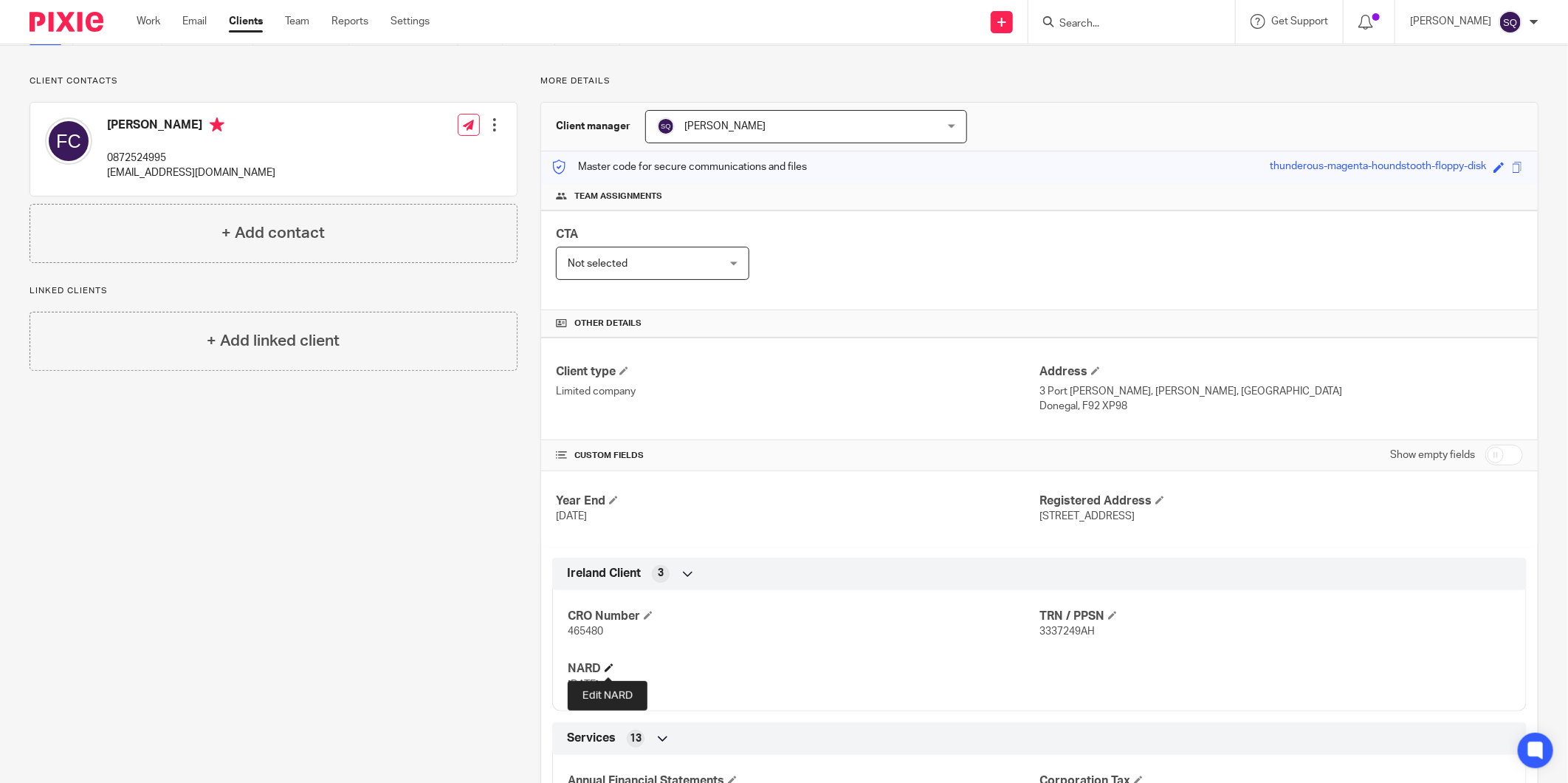
click at [604, 667] on span at bounding box center [608, 668] width 9 height 9
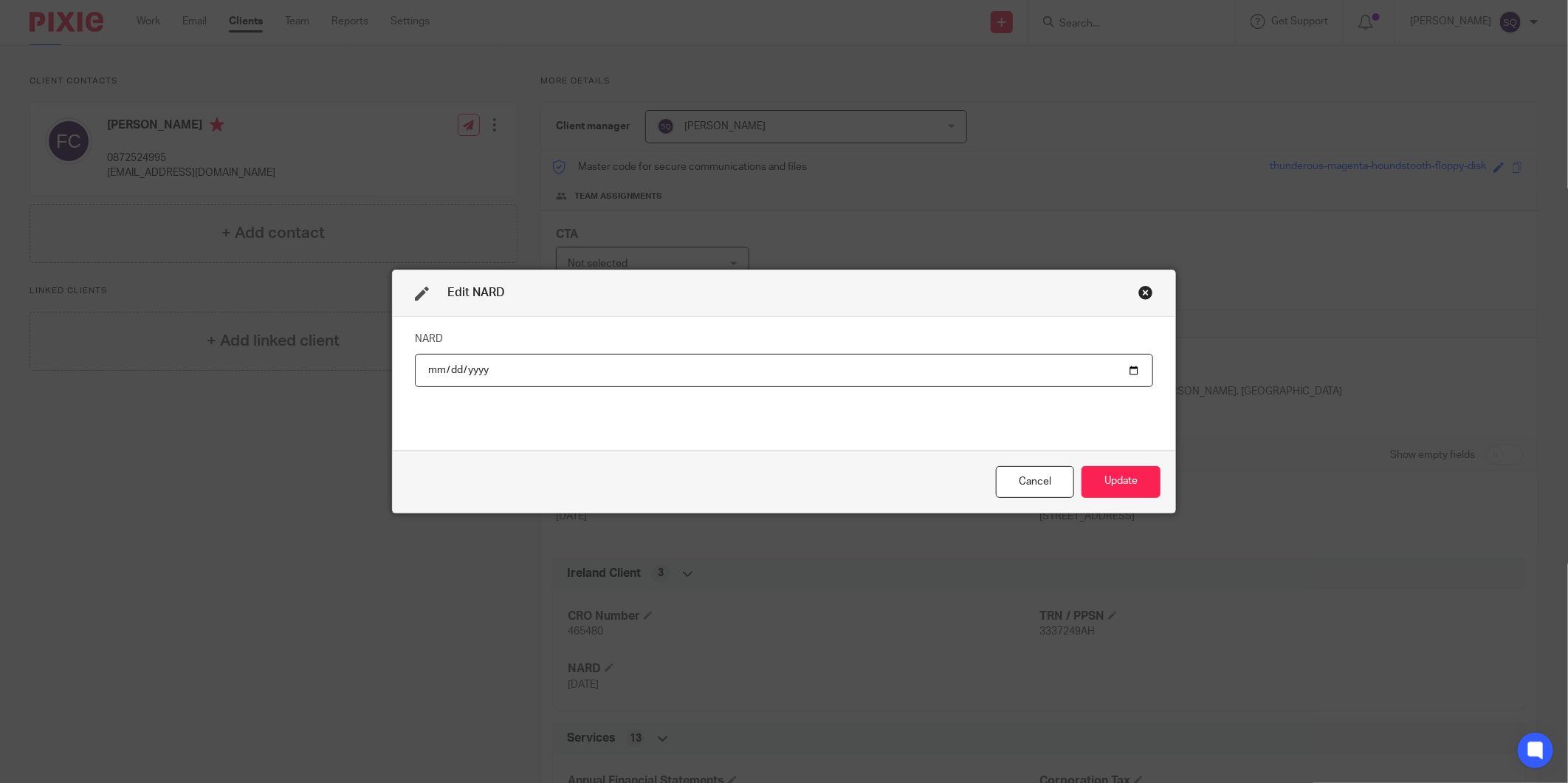
click at [607, 364] on input "[DATE]" at bounding box center [784, 370] width 738 height 33
click at [1124, 367] on input "[DATE]" at bounding box center [784, 370] width 738 height 33
type input "[DATE]"
click at [1100, 482] on button "Update" at bounding box center [1120, 481] width 79 height 32
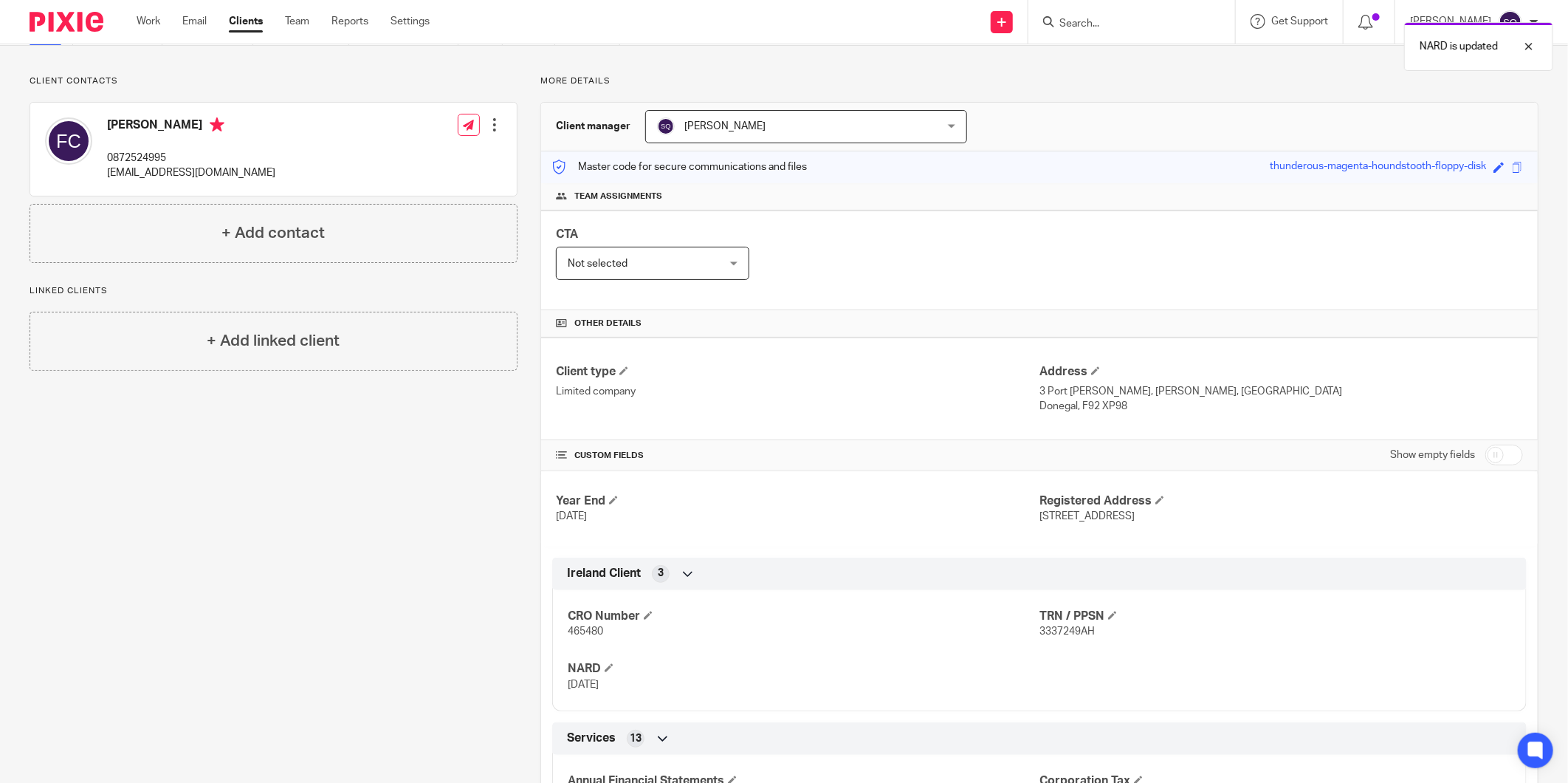
click at [425, 443] on div "Client contacts [PERSON_NAME] 0872524995 [EMAIL_ADDRESS][DOMAIN_NAME] Edit cont…" at bounding box center [262, 657] width 511 height 1165
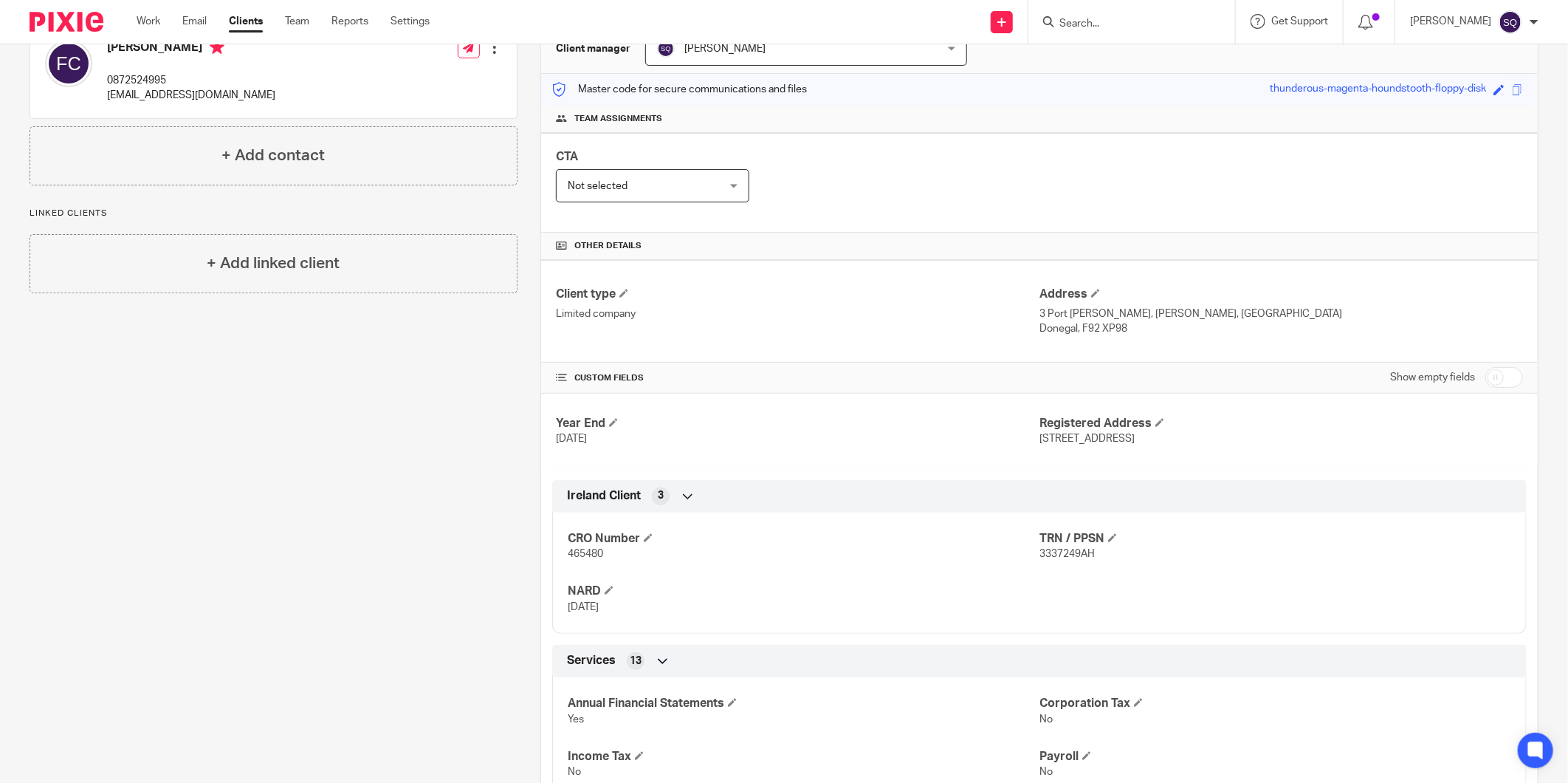
scroll to position [0, 0]
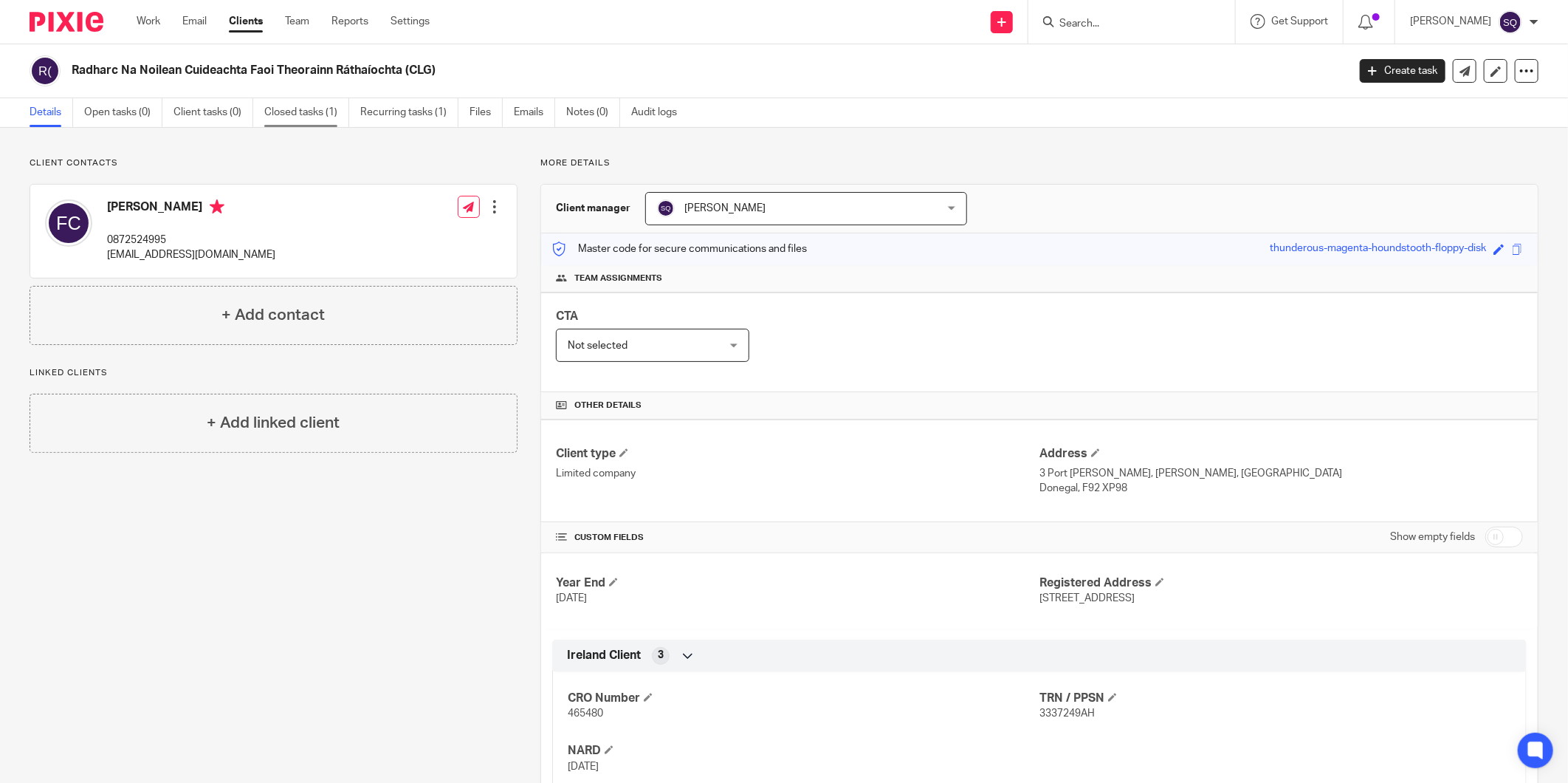
click at [315, 111] on link "Closed tasks (1)" at bounding box center [306, 113] width 85 height 29
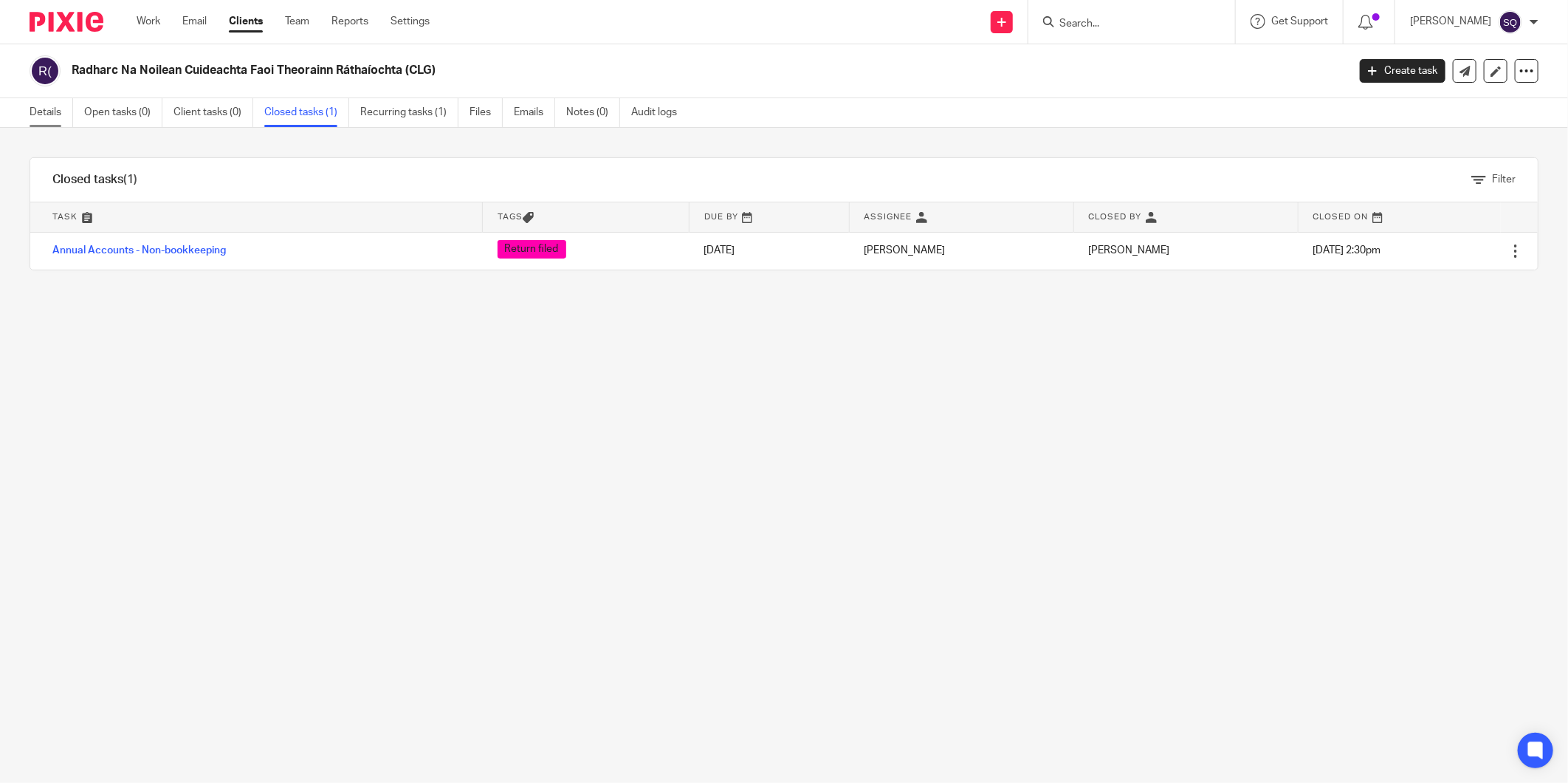
click at [62, 111] on link "Details" at bounding box center [51, 113] width 44 height 29
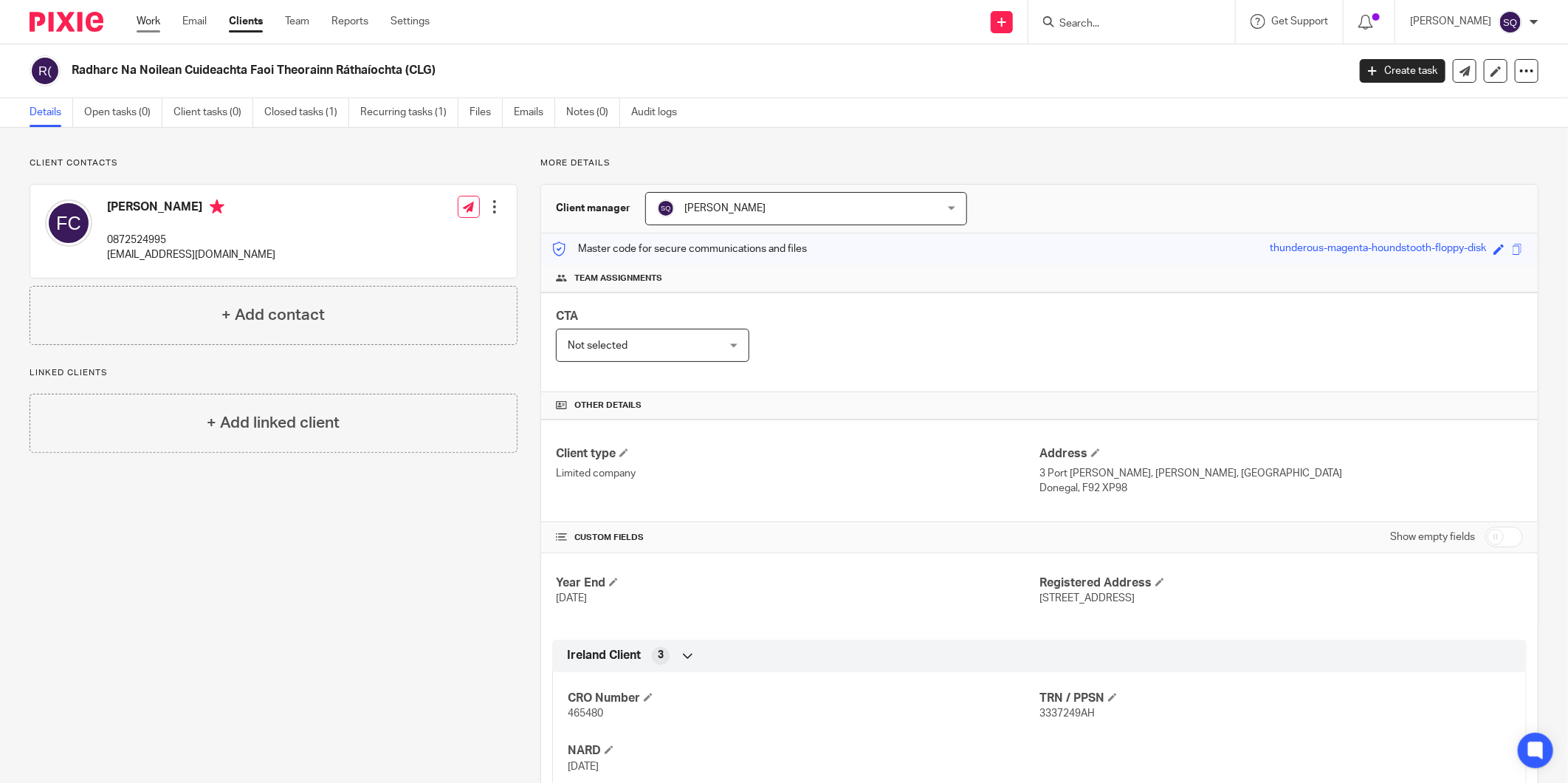
click at [138, 19] on link "Work" at bounding box center [149, 21] width 24 height 15
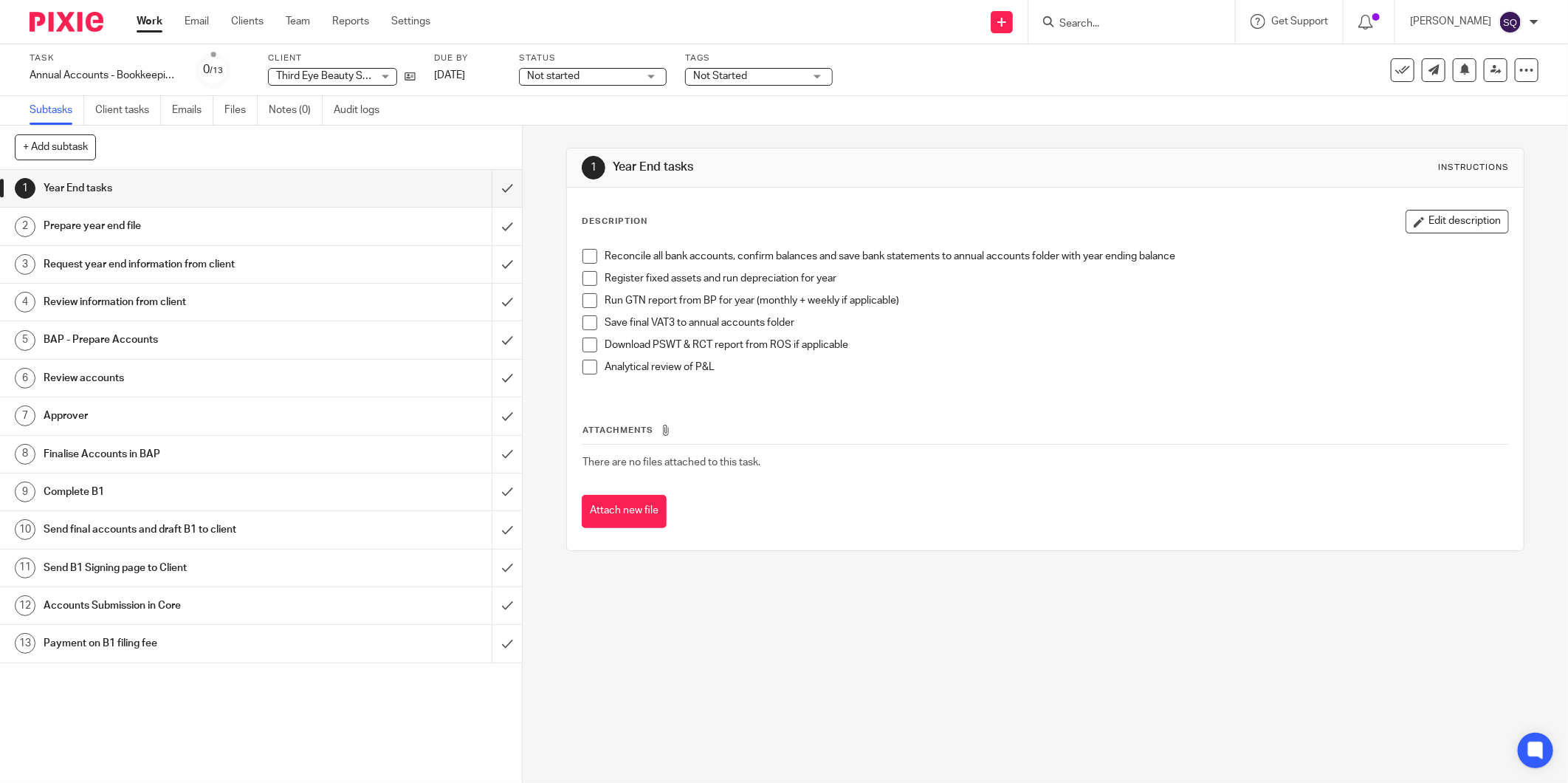
drag, startPoint x: 85, startPoint y: 22, endPoint x: 158, endPoint y: 46, distance: 76.8
click at [85, 22] on img at bounding box center [67, 21] width 73 height 20
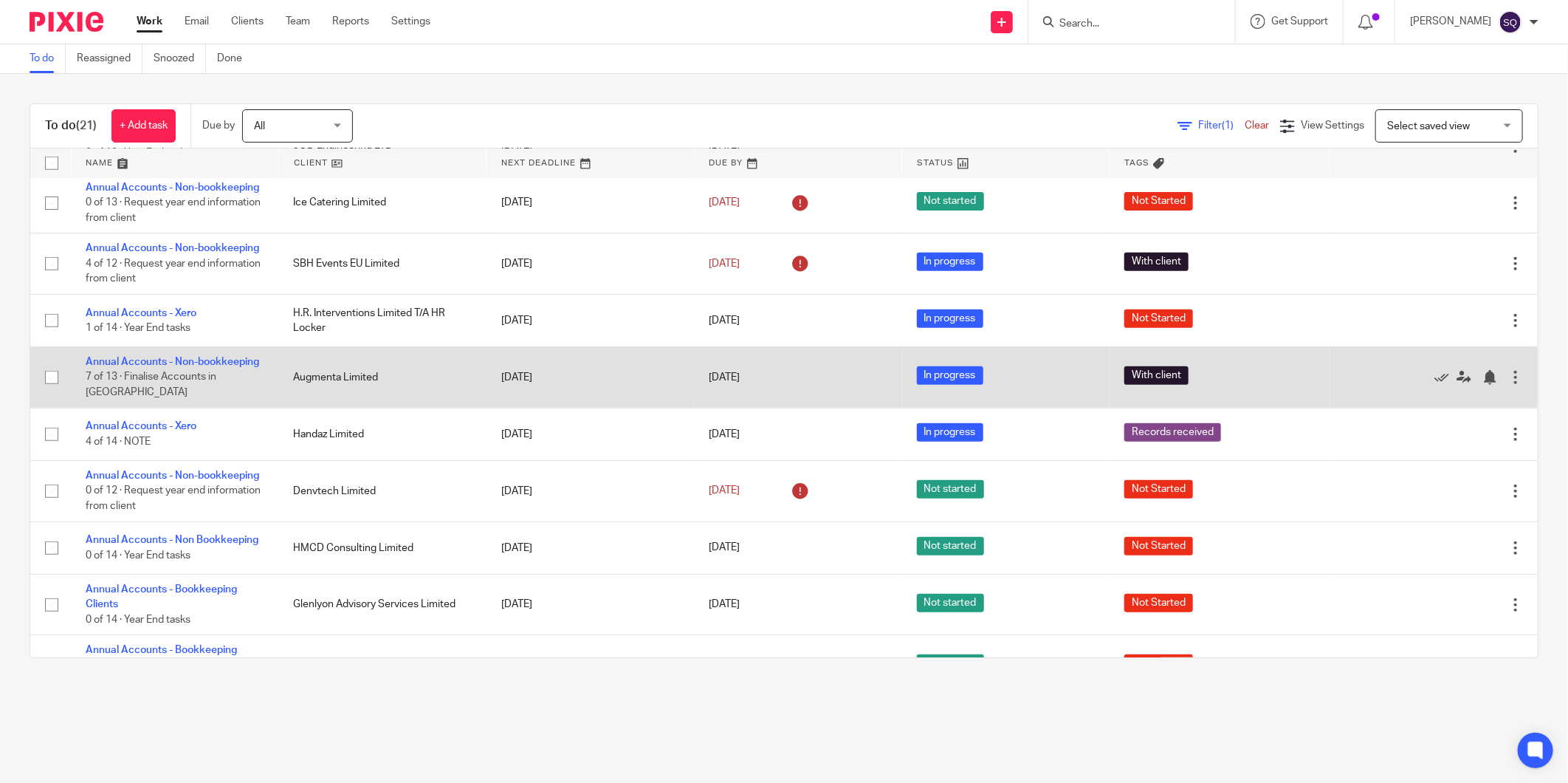
scroll to position [656, 0]
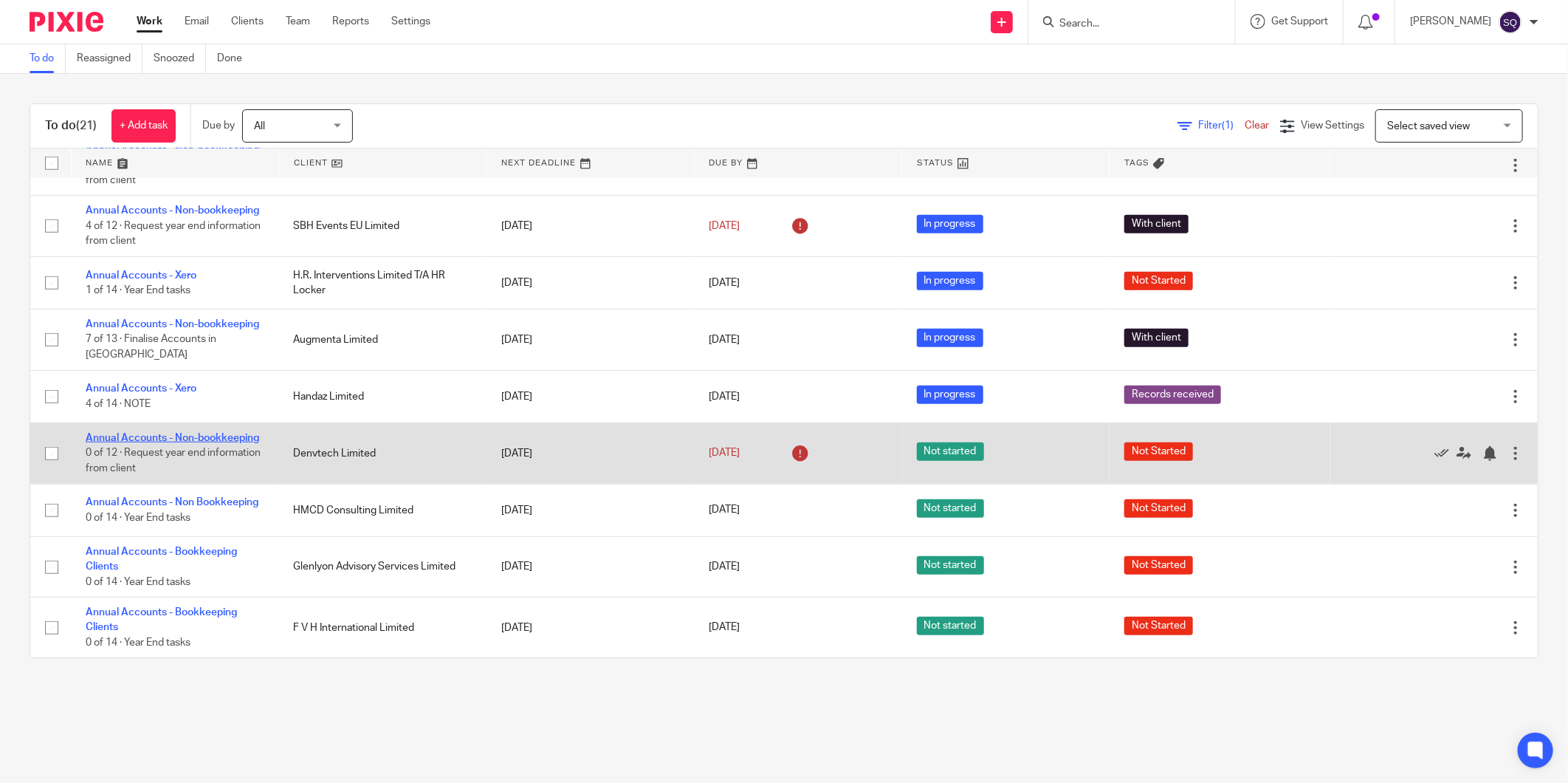
click at [164, 443] on link "Annual Accounts - Non-bookkeeping" at bounding box center [172, 438] width 173 height 10
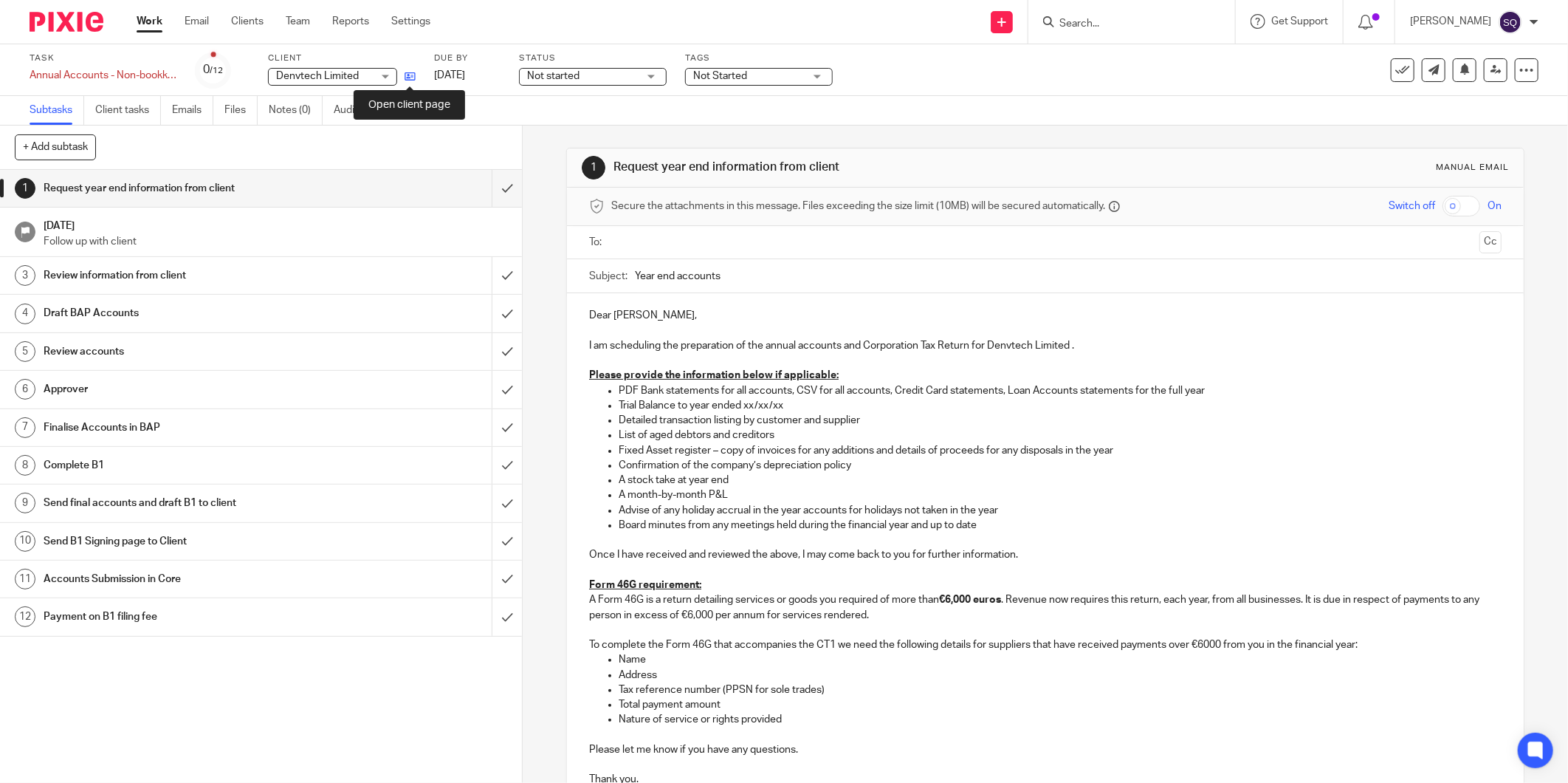
click at [408, 75] on icon at bounding box center [409, 76] width 11 height 11
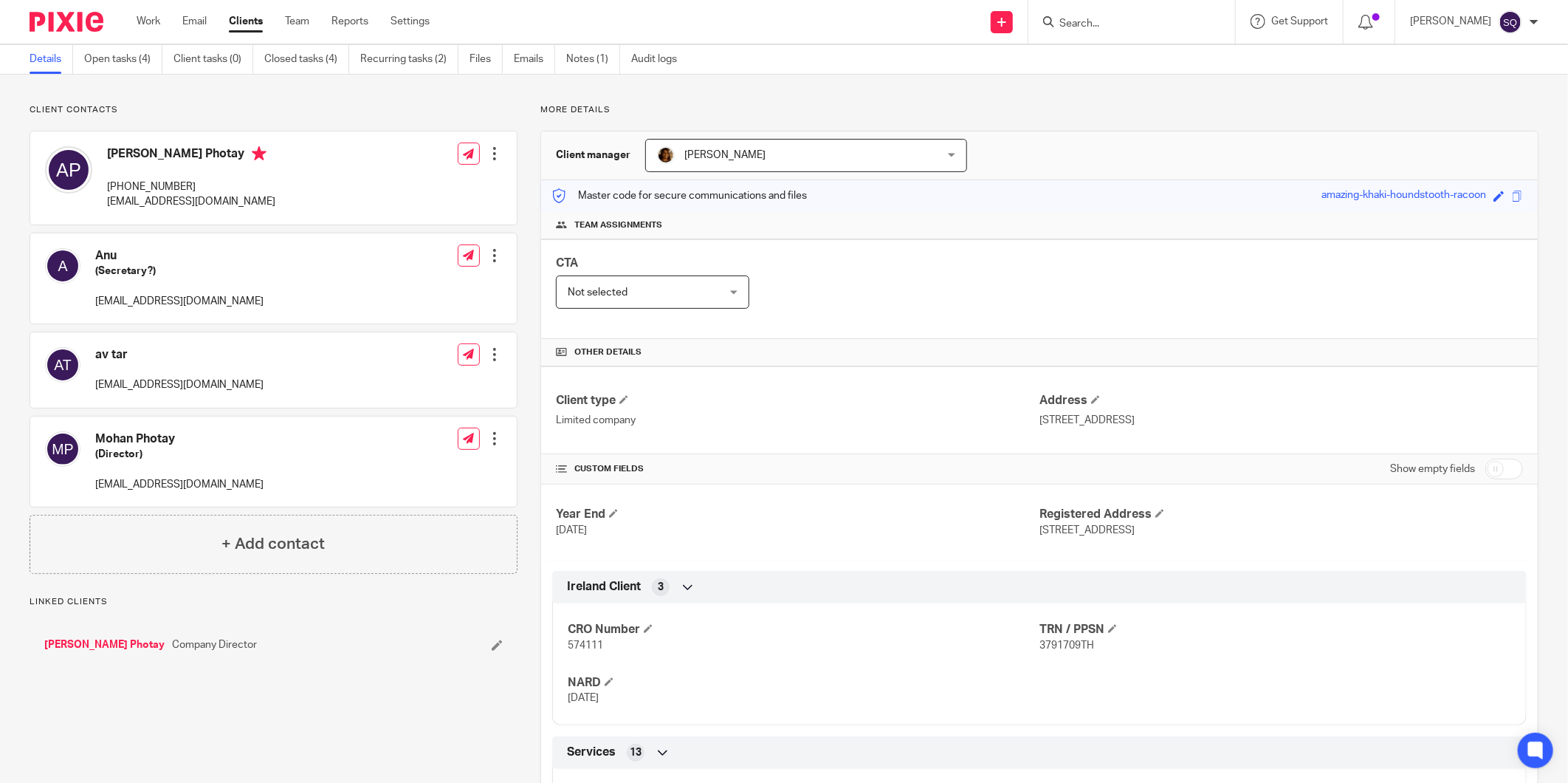
scroll to position [82, 0]
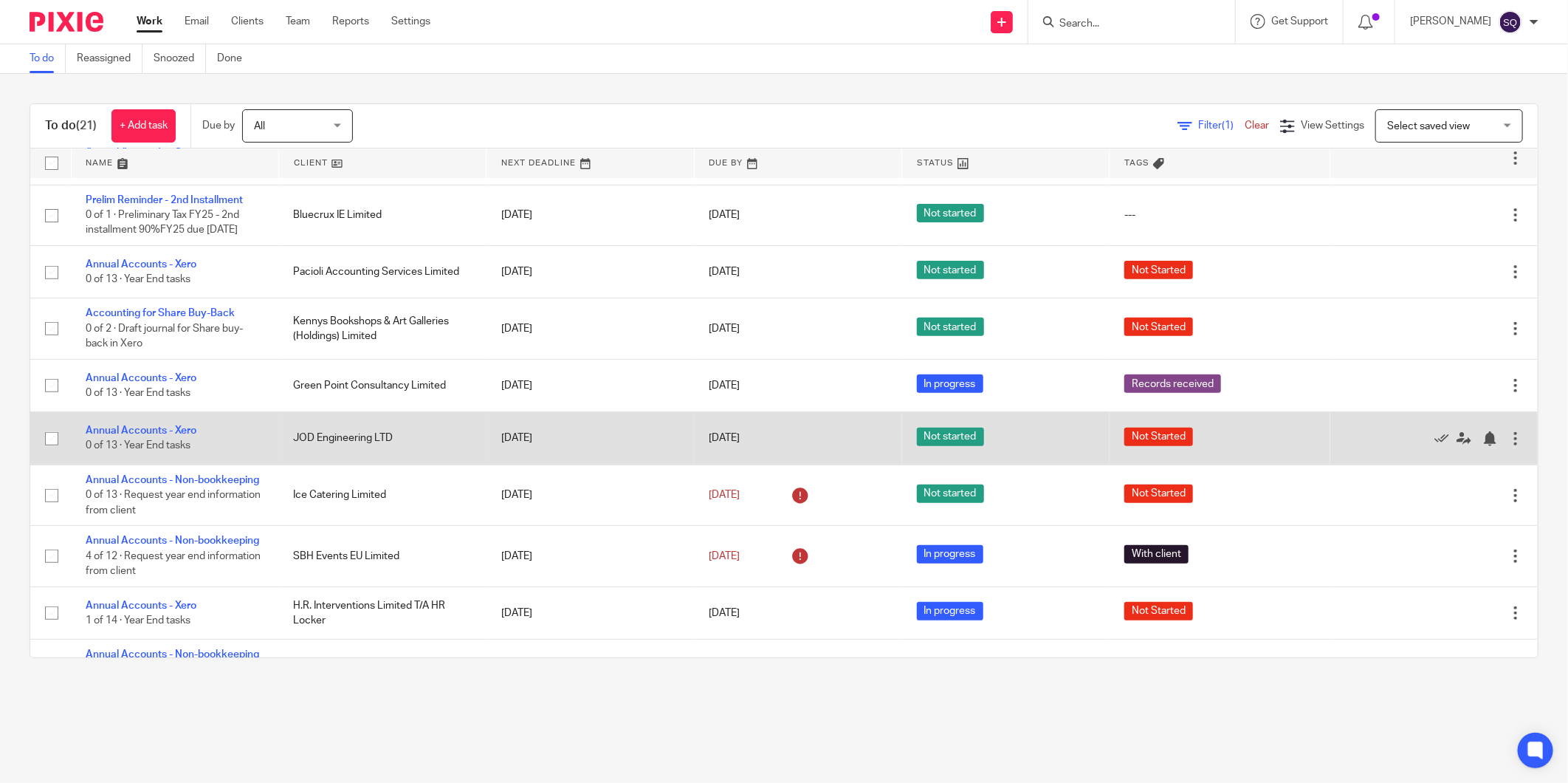
scroll to position [288, 0]
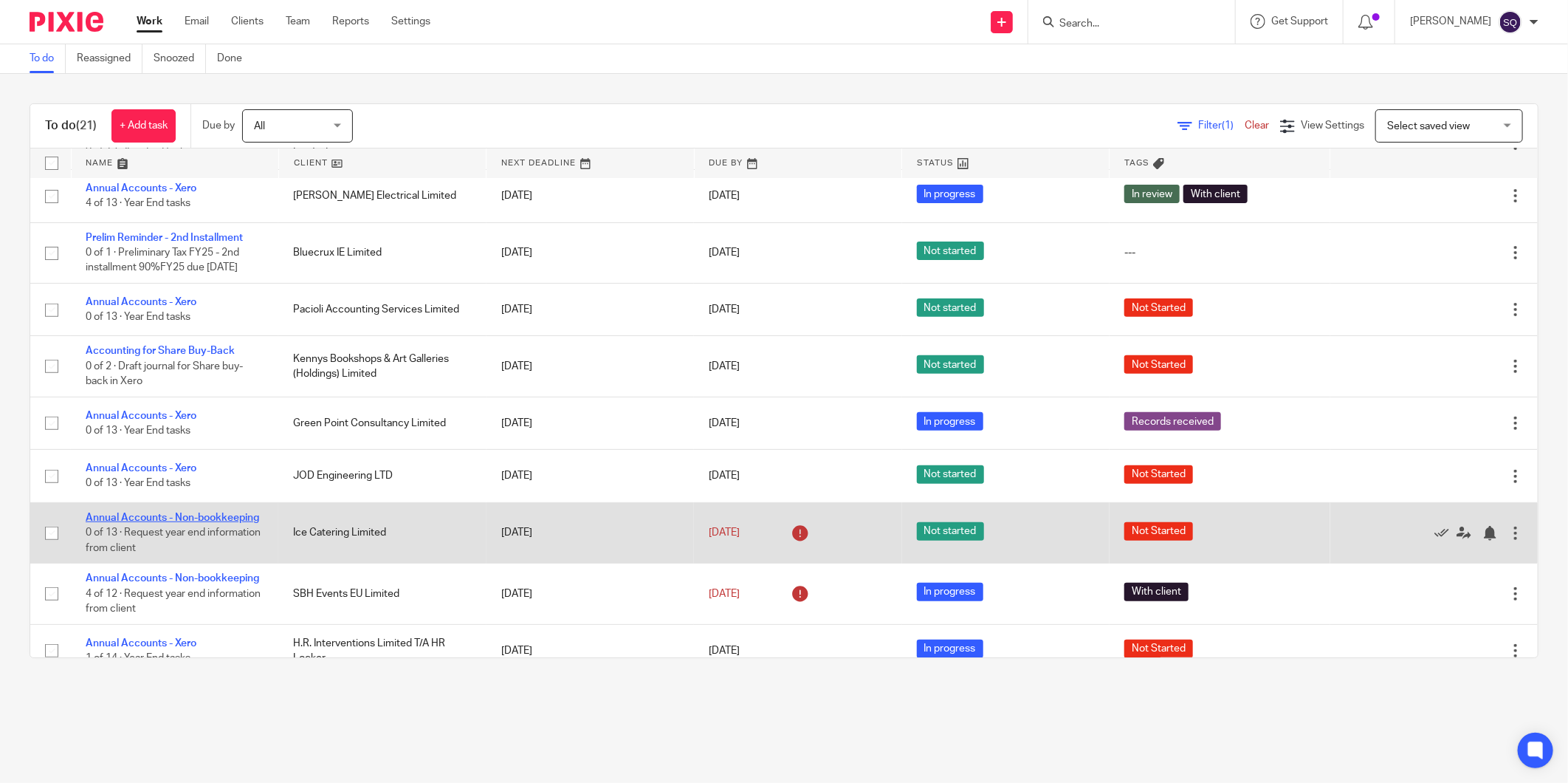
click at [137, 523] on link "Annual Accounts - Non-bookkeeping" at bounding box center [172, 517] width 173 height 10
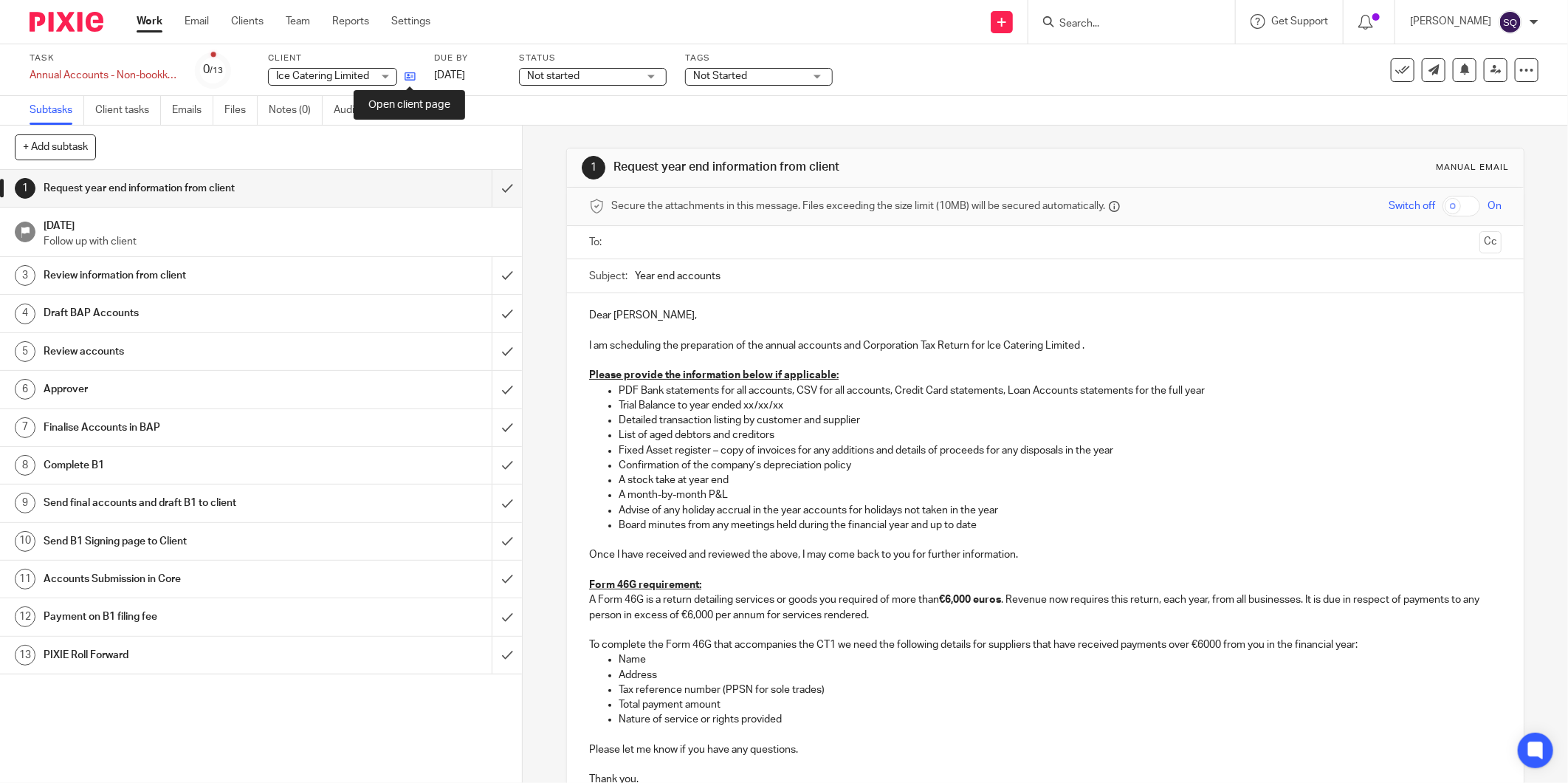
click at [408, 75] on icon at bounding box center [409, 76] width 11 height 11
click at [83, 25] on img at bounding box center [67, 21] width 73 height 20
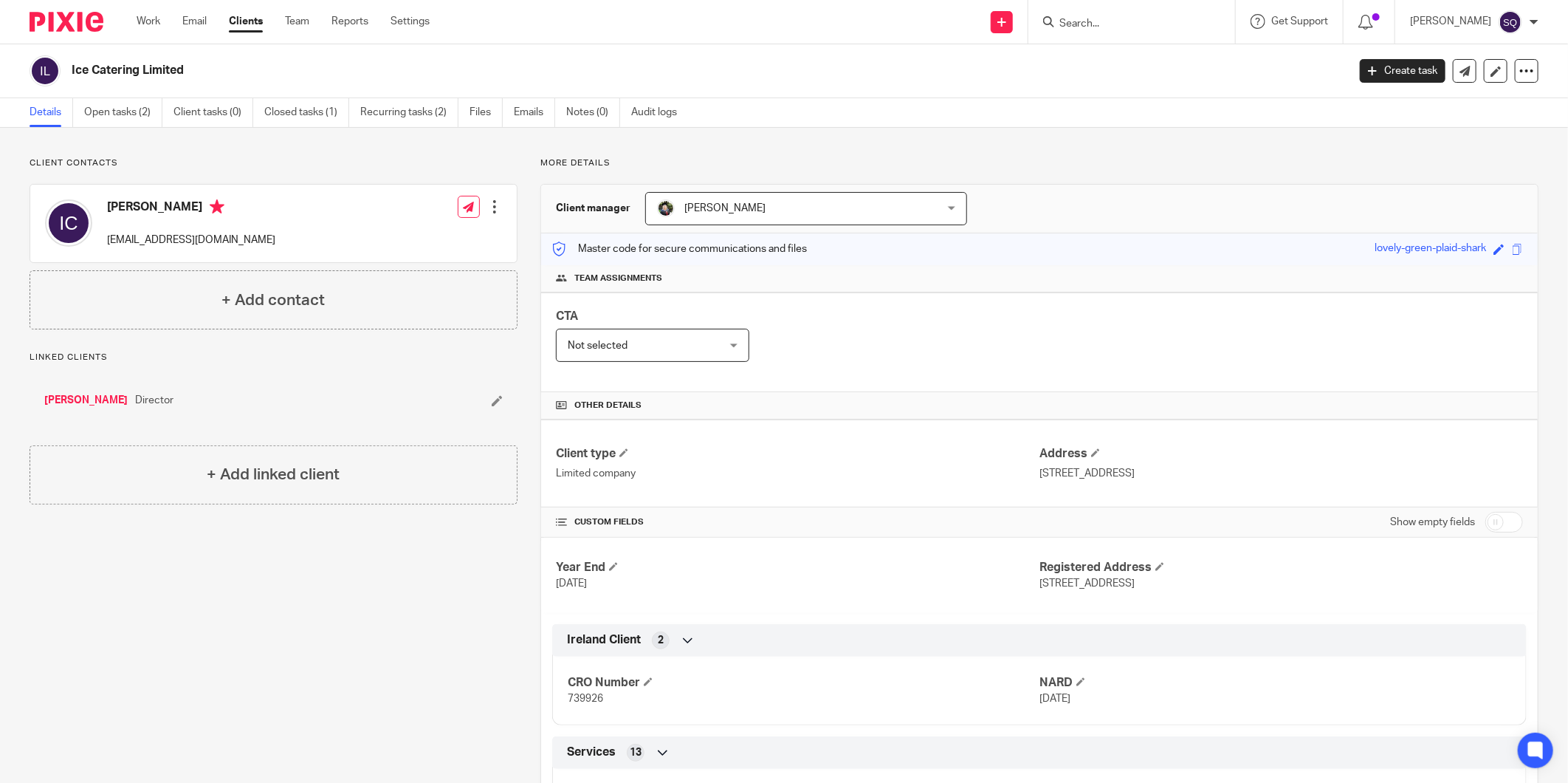
click at [802, 216] on span "[PERSON_NAME]" at bounding box center [781, 208] width 248 height 31
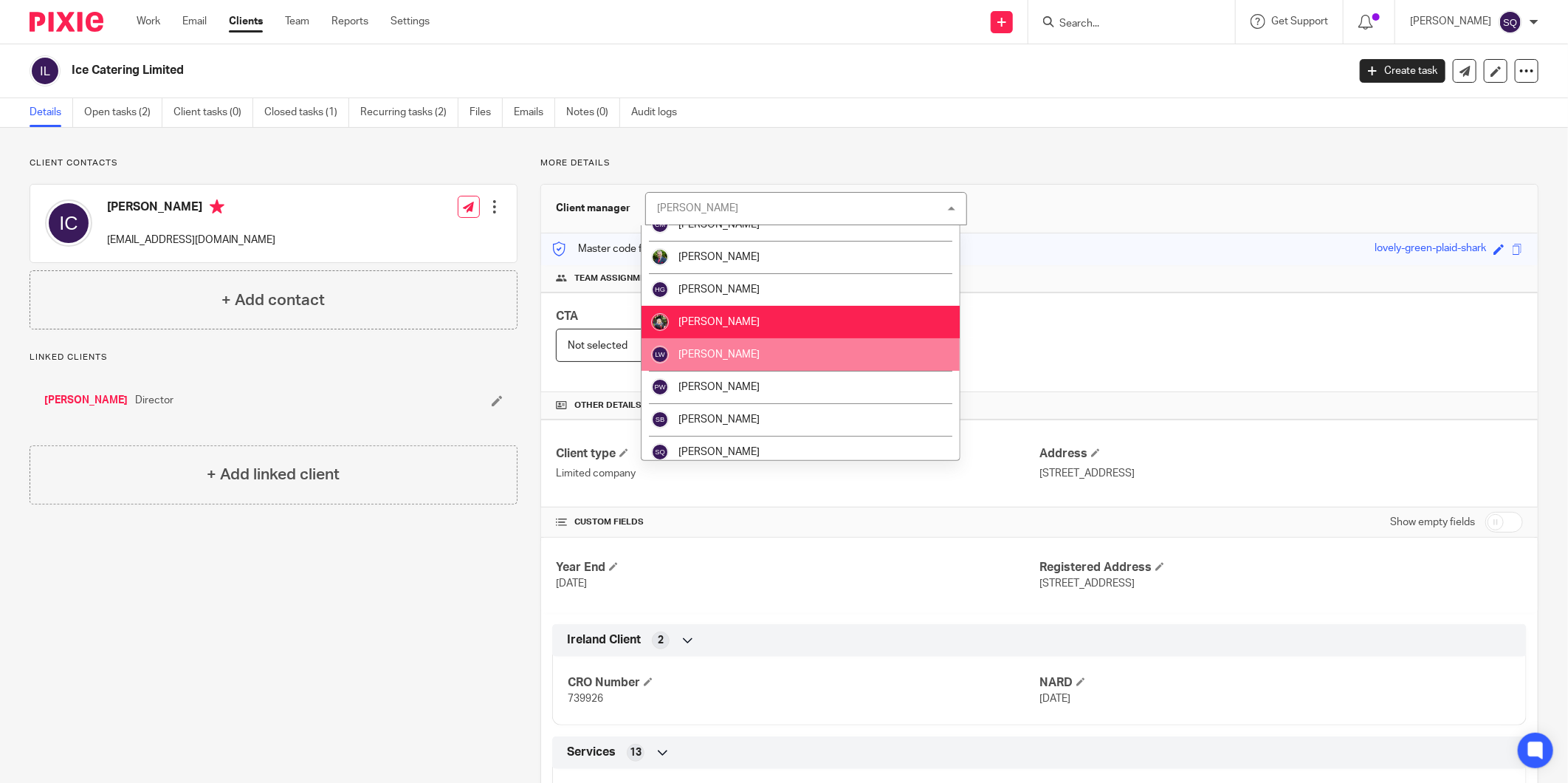
scroll to position [155, 0]
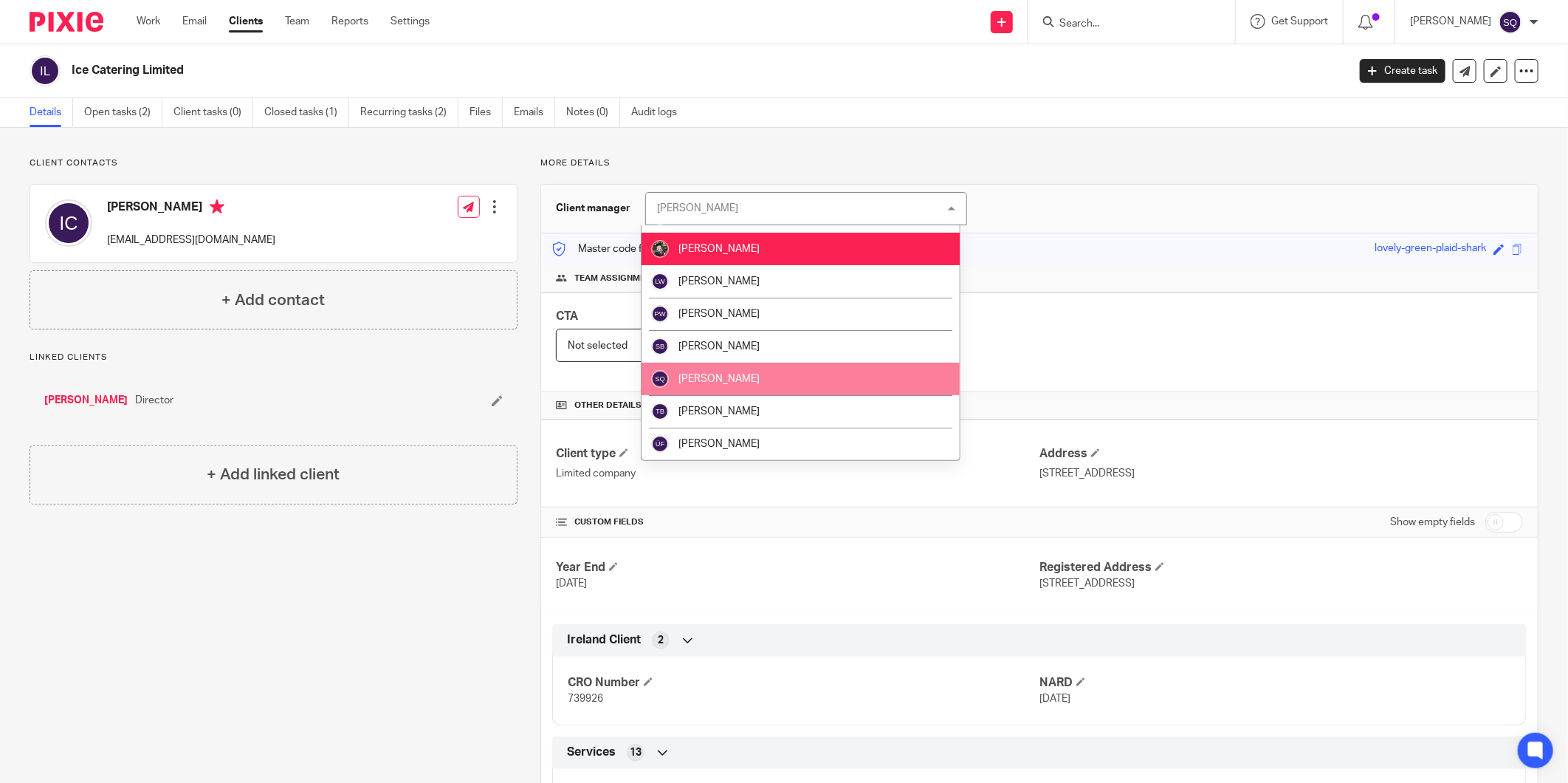
click at [815, 364] on li "[PERSON_NAME]" at bounding box center [801, 379] width 318 height 32
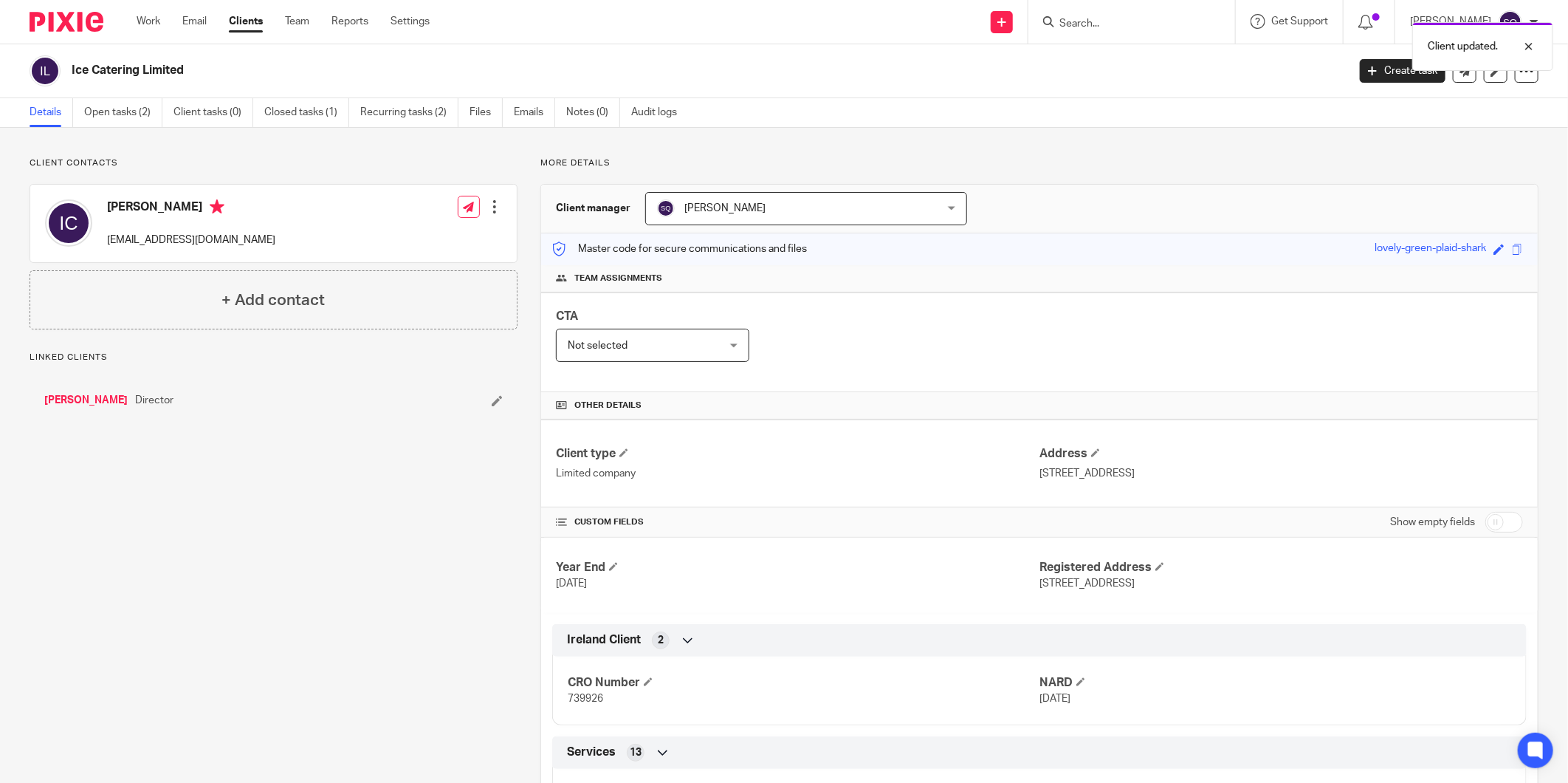
scroll to position [82, 0]
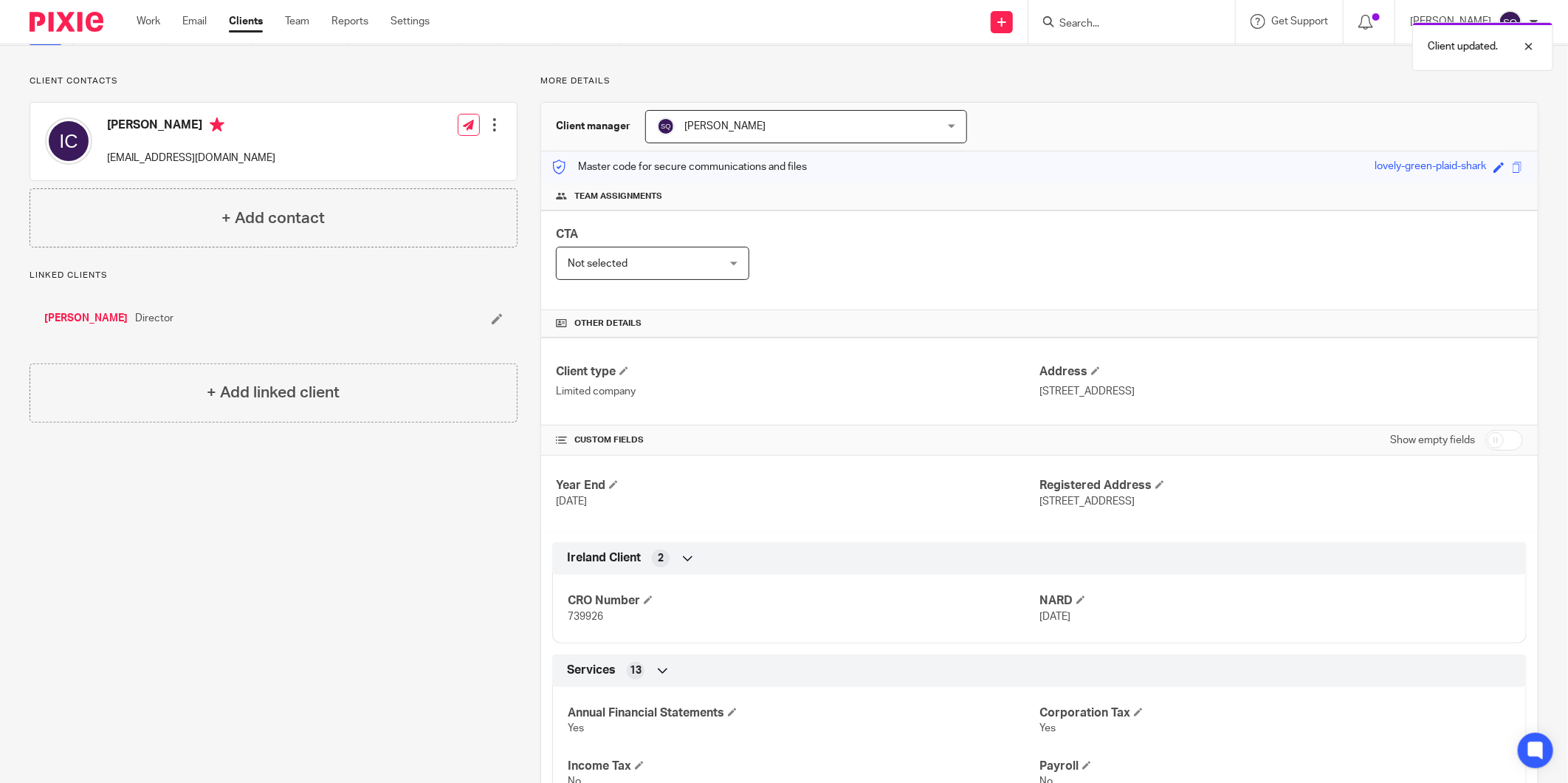
click at [584, 621] on span "739926" at bounding box center [584, 616] width 35 height 10
click at [589, 615] on span "739926" at bounding box center [584, 616] width 35 height 10
copy span "739926"
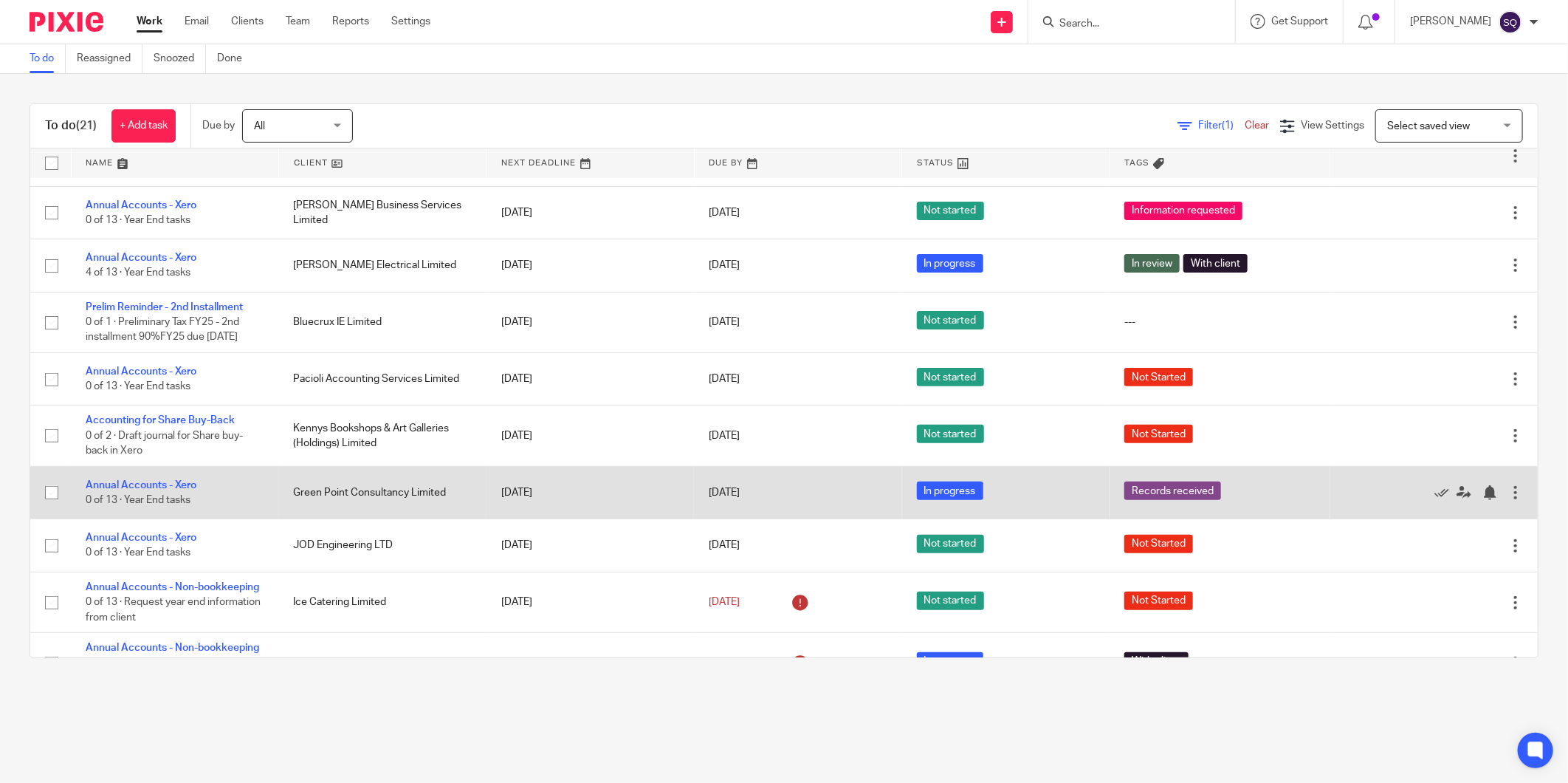
scroll to position [246, 0]
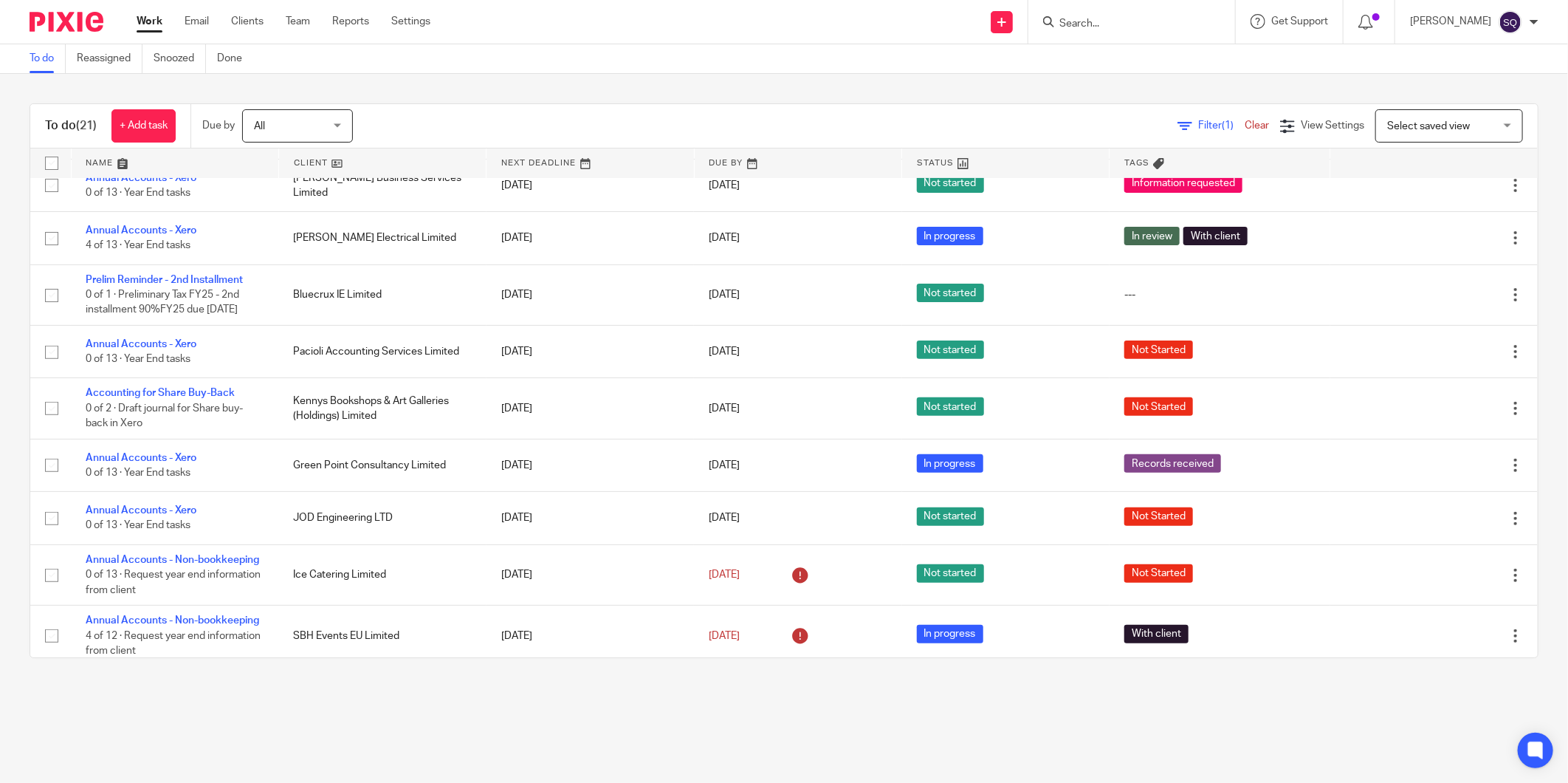
click at [1096, 711] on main "To do Reassigned Snoozed Done To do (21) + Add task Due by All All [DATE] [DATE…" at bounding box center [784, 392] width 1568 height 783
click at [637, 703] on main "To do Reassigned Snoozed Done To do (21) + Add task Due by All All [DATE] [DATE…" at bounding box center [784, 392] width 1568 height 783
click at [414, 680] on div "To do (21) + Add task Due by All All [DATE] [DATE] This week Next week This mon…" at bounding box center [784, 380] width 1568 height 614
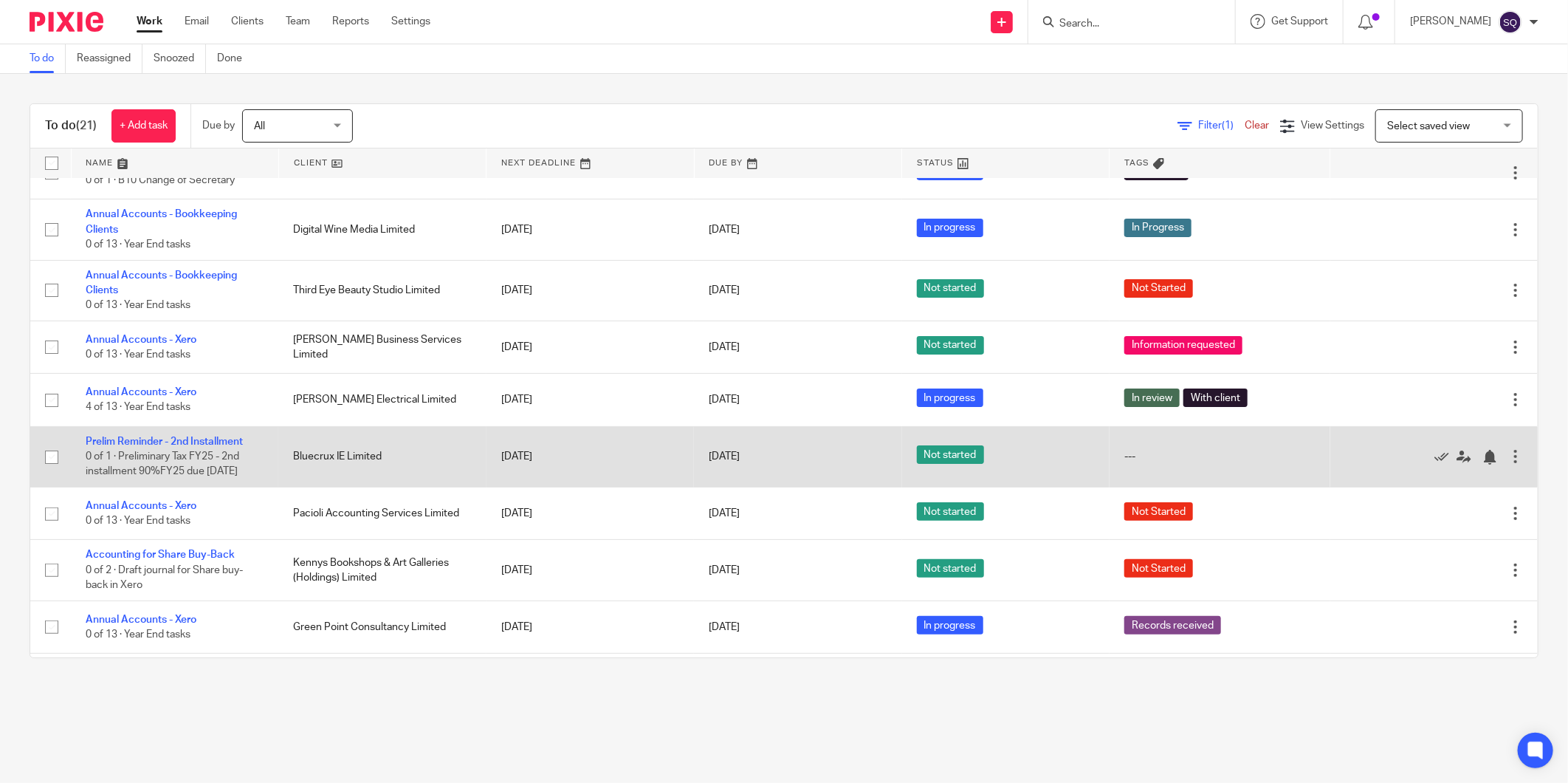
scroll to position [0, 0]
